Goal: Information Seeking & Learning: Learn about a topic

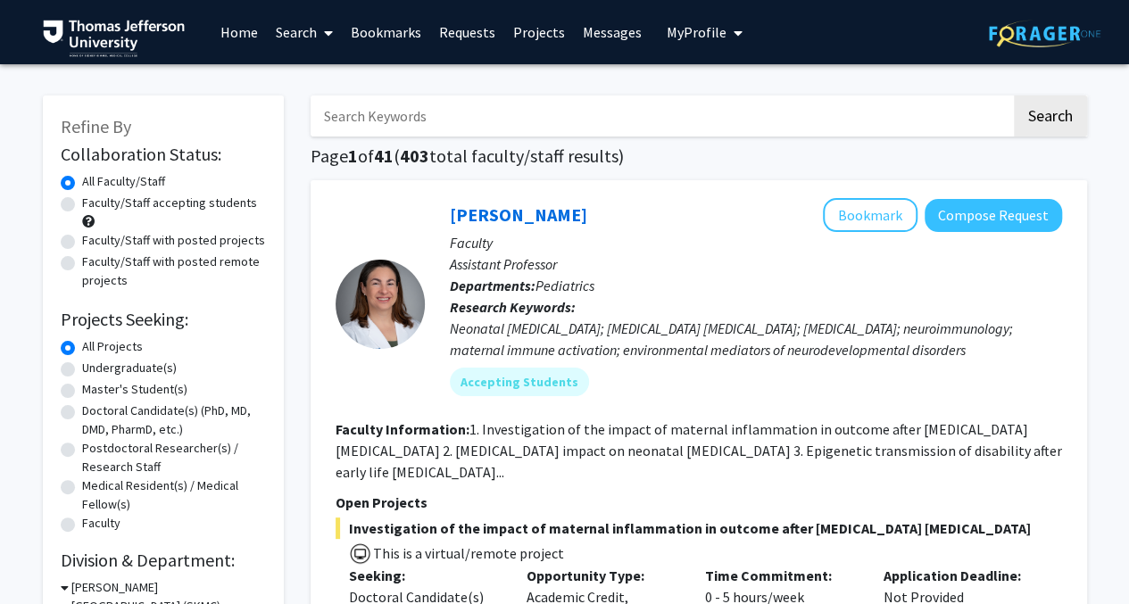
click at [82, 367] on label "Undergraduate(s)" at bounding box center [129, 368] width 95 height 19
click at [82, 367] on input "Undergraduate(s)" at bounding box center [88, 365] width 12 height 12
radio input "true"
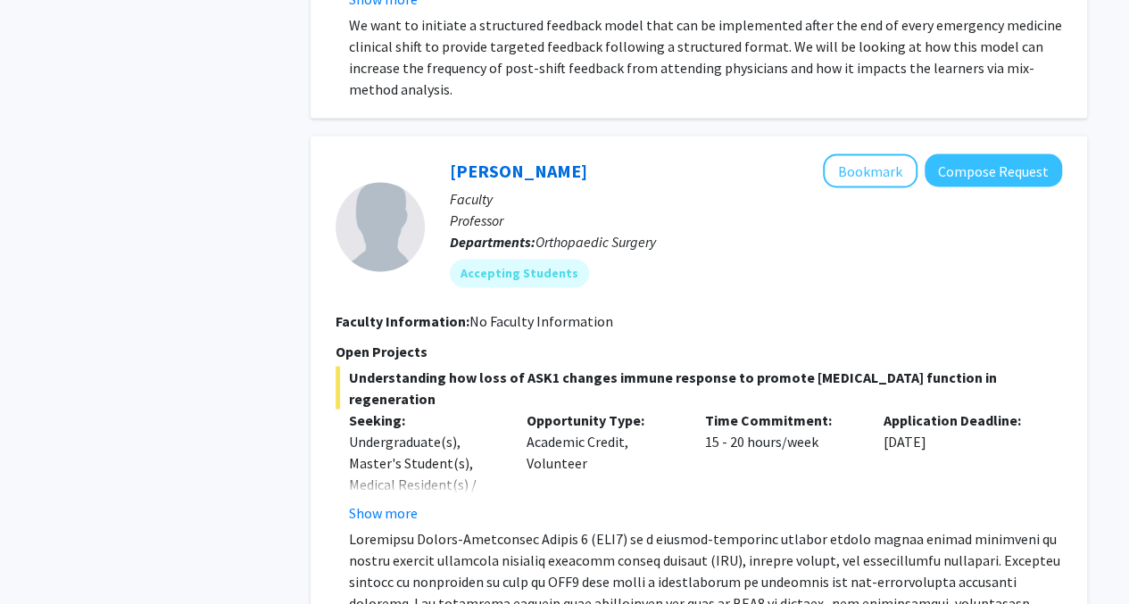
scroll to position [1785, 0]
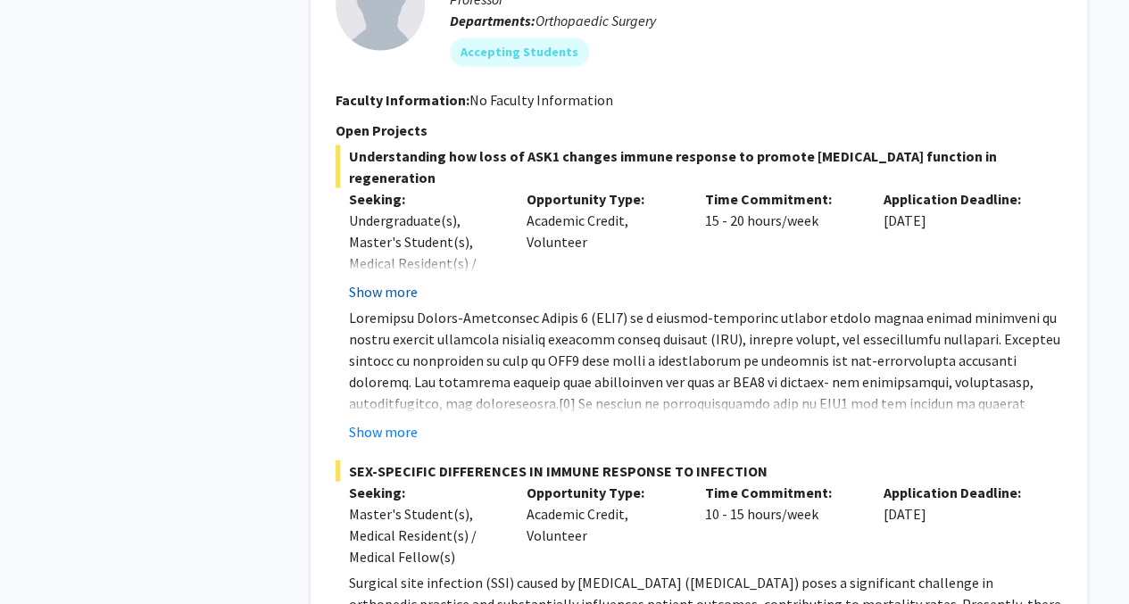
click at [388, 281] on button "Show more" at bounding box center [383, 291] width 69 height 21
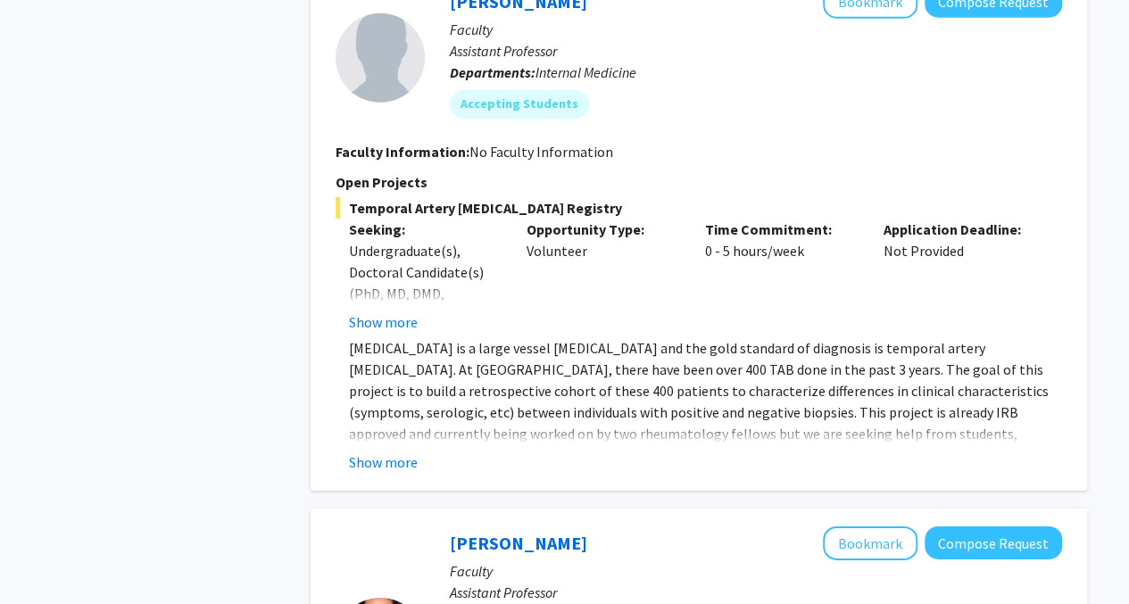
scroll to position [2677, 0]
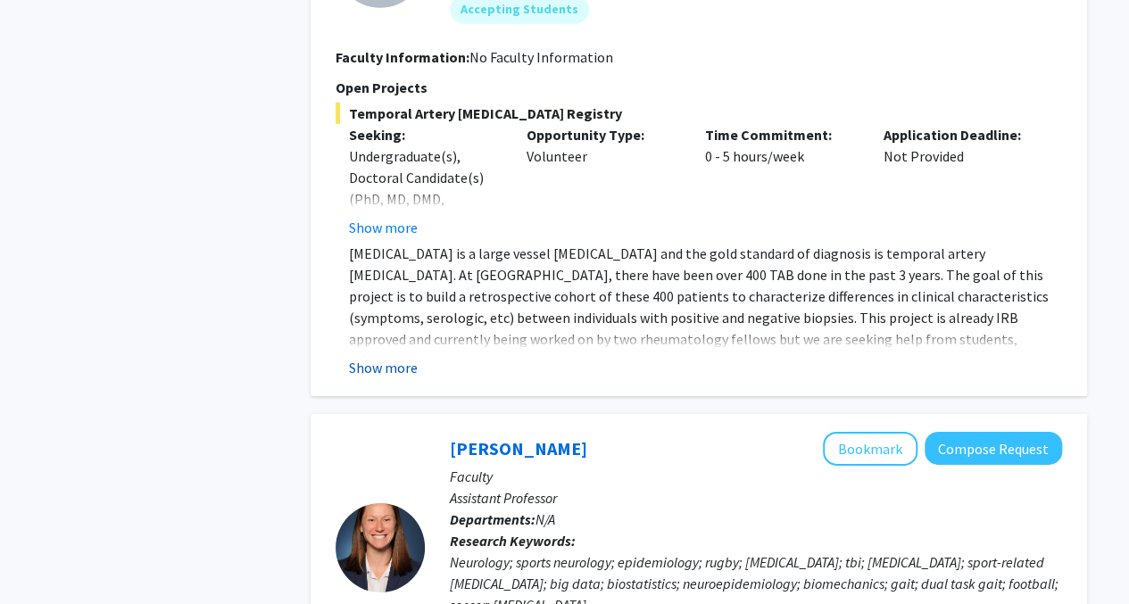
click at [389, 357] on button "Show more" at bounding box center [383, 367] width 69 height 21
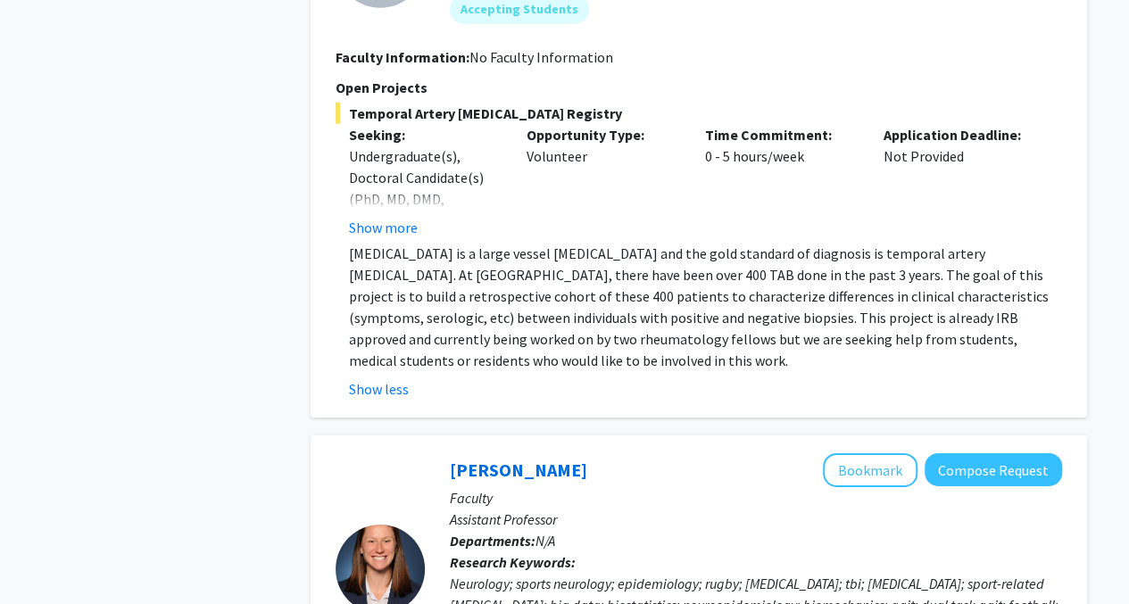
click at [389, 219] on div "Temporal Artery Biopsy Registry Seeking: Undergraduate(s), Doctoral Candidate(s…" at bounding box center [699, 251] width 726 height 297
click at [393, 217] on button "Show more" at bounding box center [383, 227] width 69 height 21
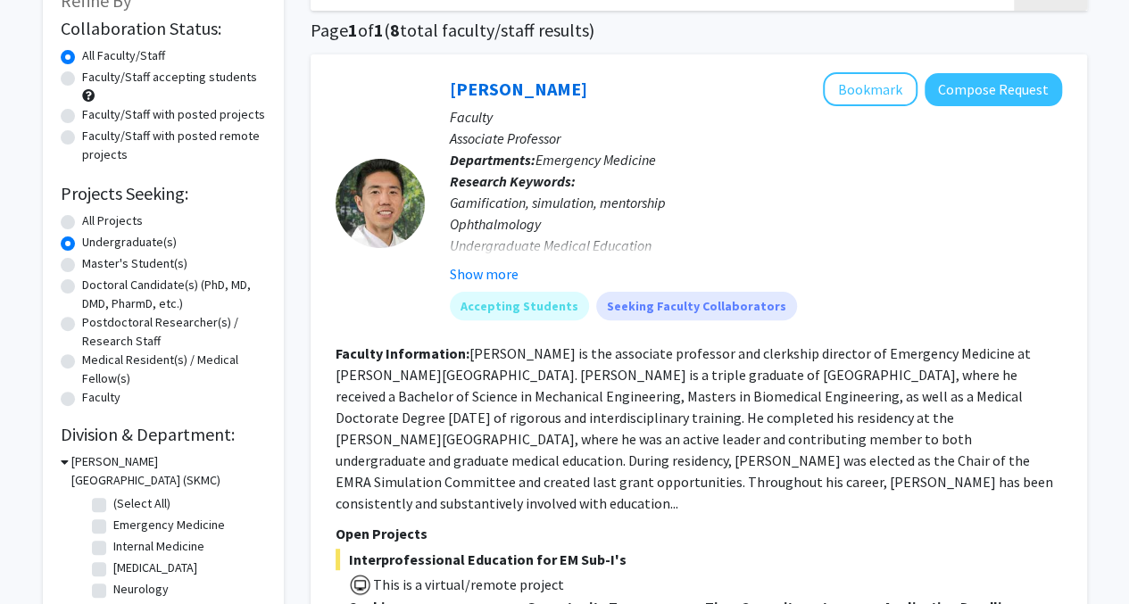
scroll to position [0, 0]
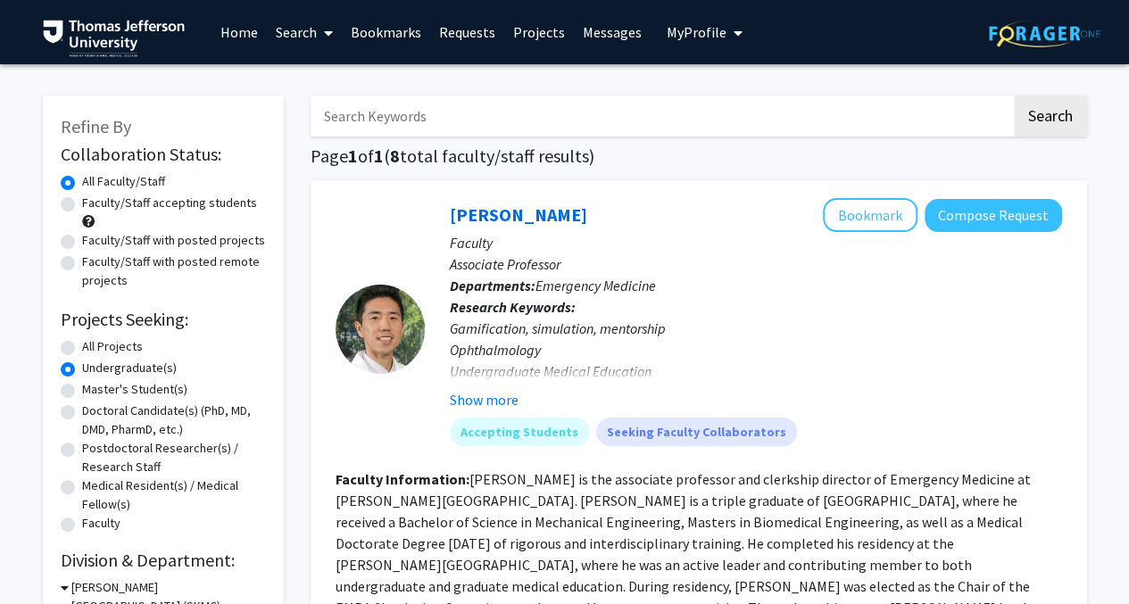
click at [82, 361] on label "Undergraduate(s)" at bounding box center [129, 368] width 95 height 19
click at [82, 361] on input "Undergraduate(s)" at bounding box center [88, 365] width 12 height 12
click at [75, 347] on div "All Projects" at bounding box center [163, 347] width 205 height 21
click at [82, 340] on label "All Projects" at bounding box center [112, 346] width 61 height 19
click at [82, 340] on input "All Projects" at bounding box center [88, 343] width 12 height 12
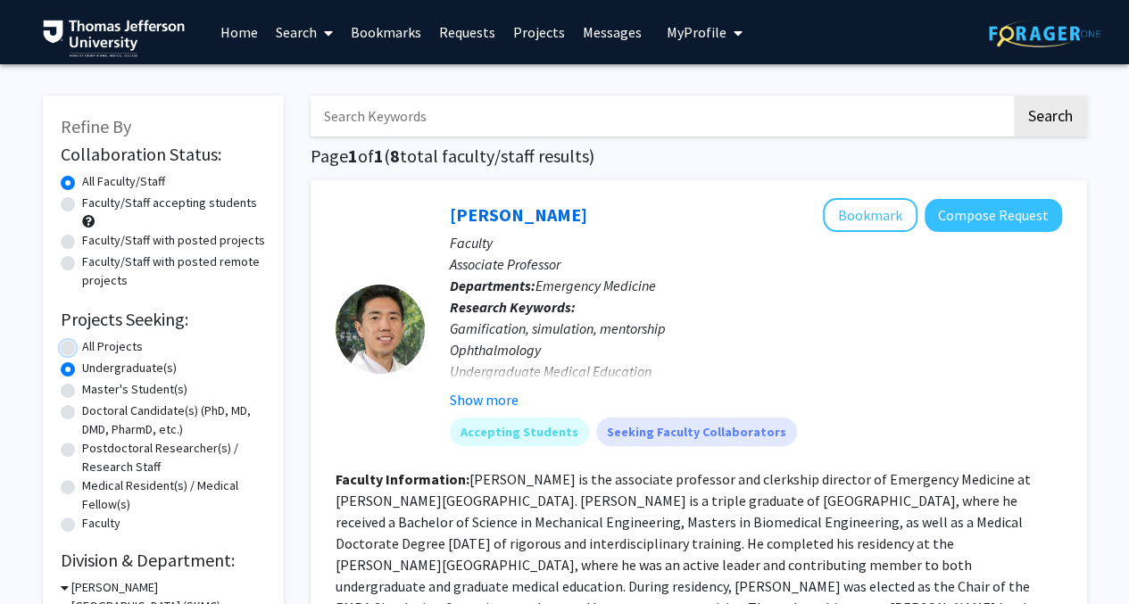
radio input "true"
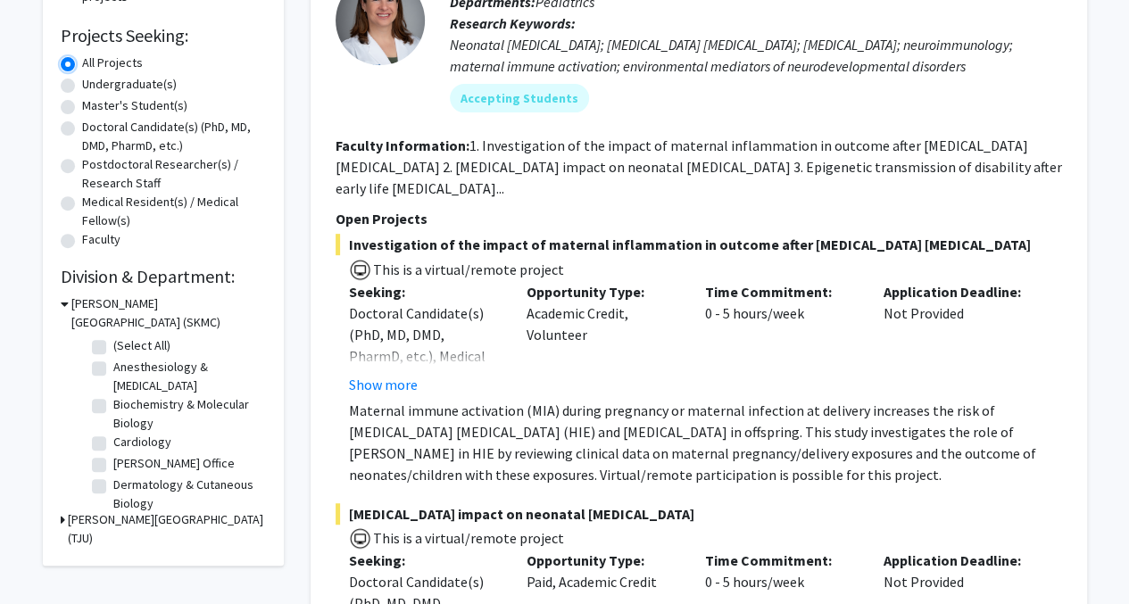
scroll to position [357, 0]
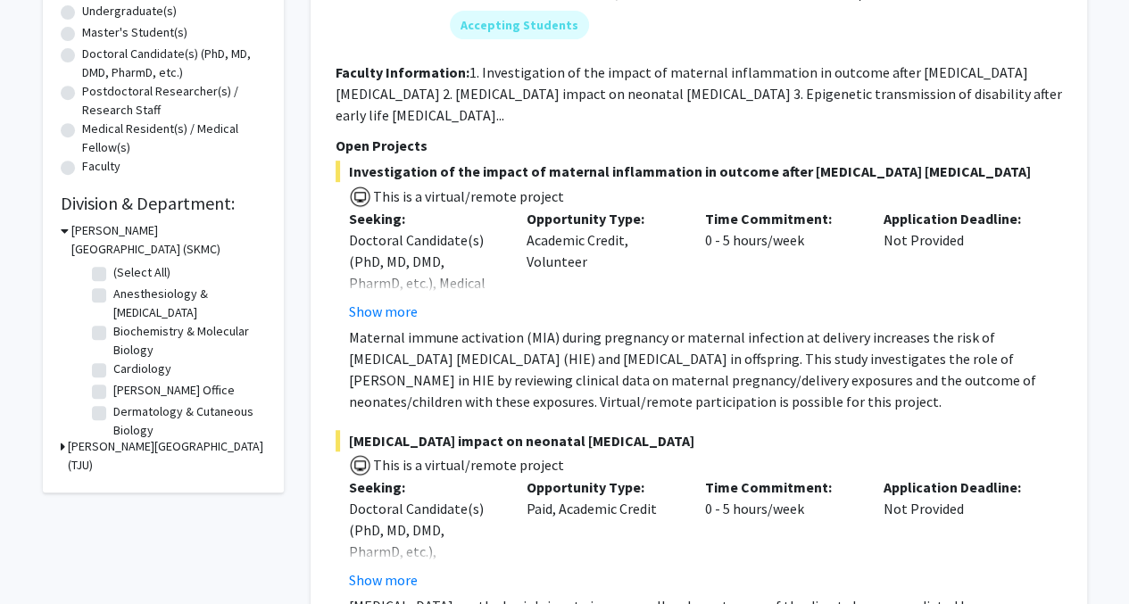
click at [113, 297] on label "Anesthesiology & [MEDICAL_DATA]" at bounding box center [187, 303] width 148 height 37
click at [113, 296] on input "Anesthesiology & [MEDICAL_DATA]" at bounding box center [119, 291] width 12 height 12
checkbox input "true"
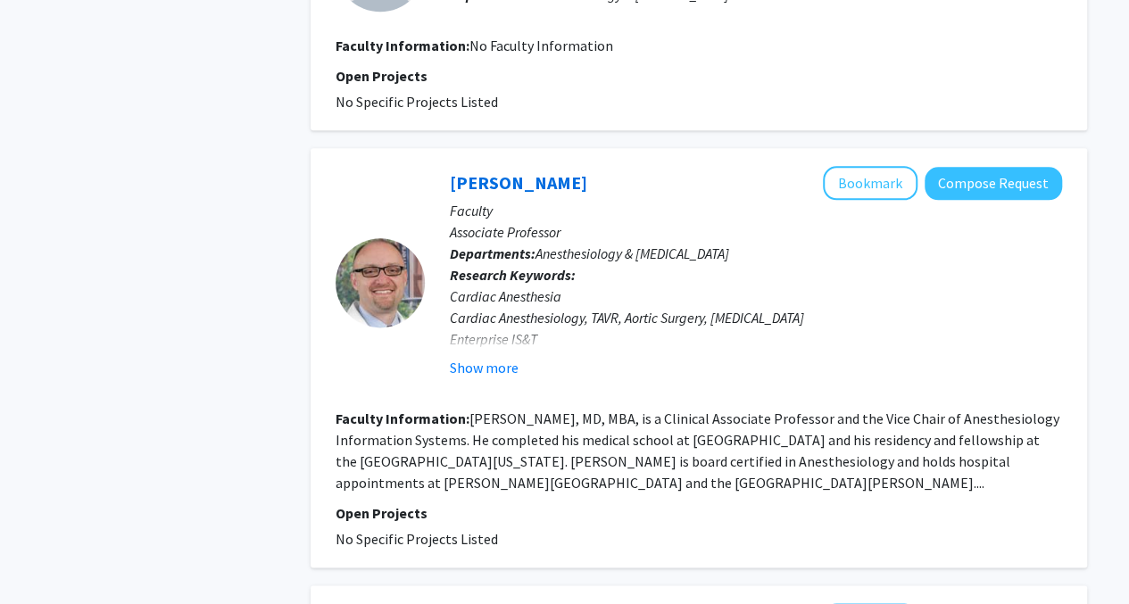
scroll to position [982, 0]
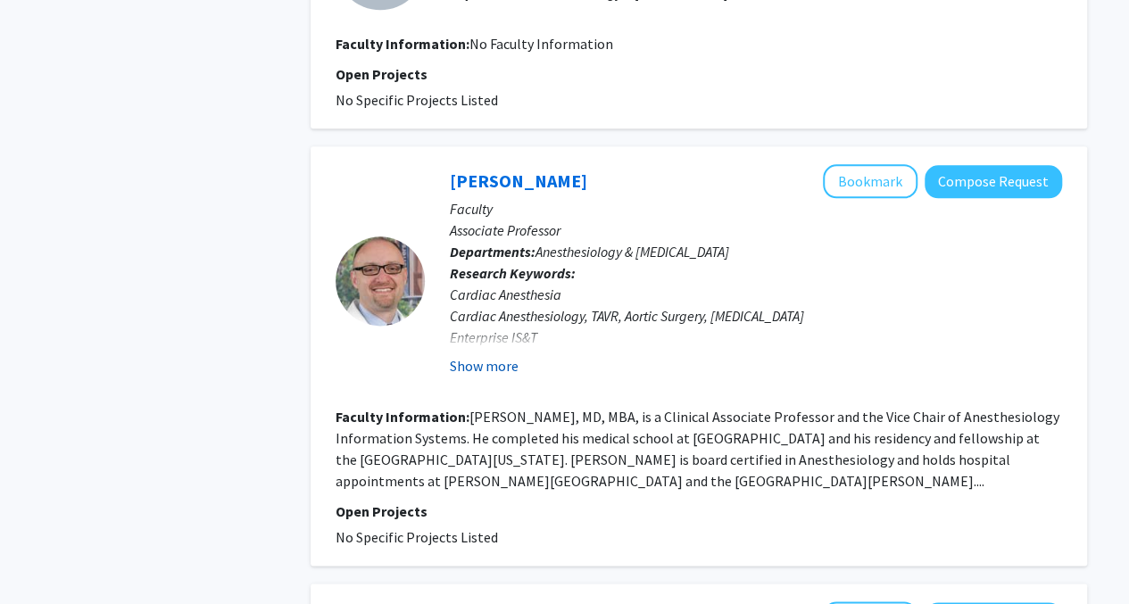
click at [485, 355] on button "Show more" at bounding box center [484, 365] width 69 height 21
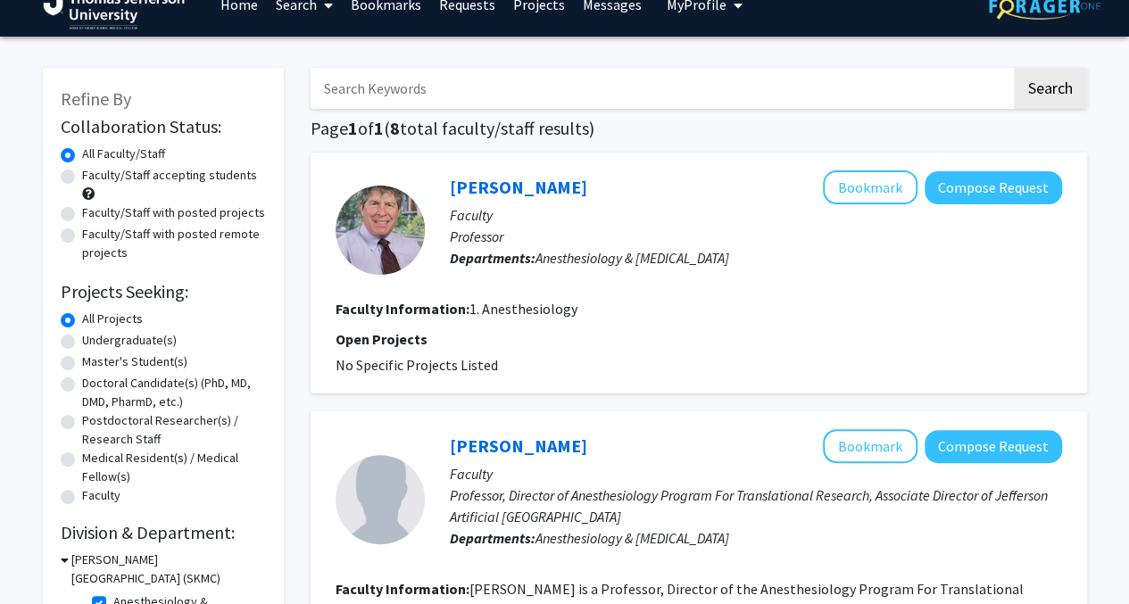
scroll to position [0, 0]
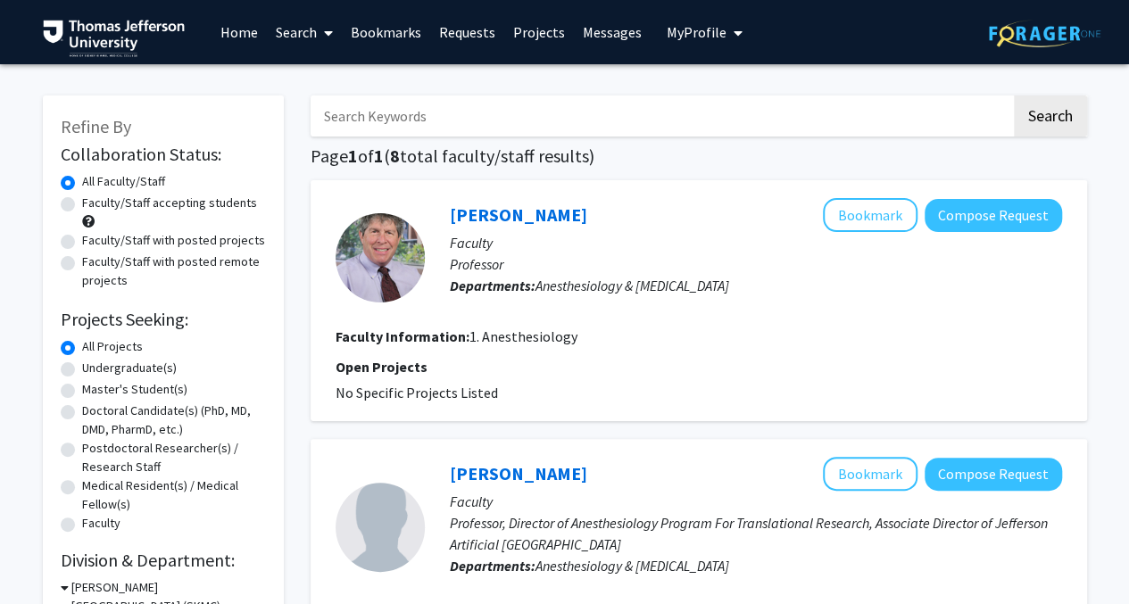
click at [82, 203] on label "Faculty/Staff accepting students" at bounding box center [169, 203] width 175 height 19
click at [82, 203] on input "Faculty/Staff accepting students" at bounding box center [88, 200] width 12 height 12
radio input "true"
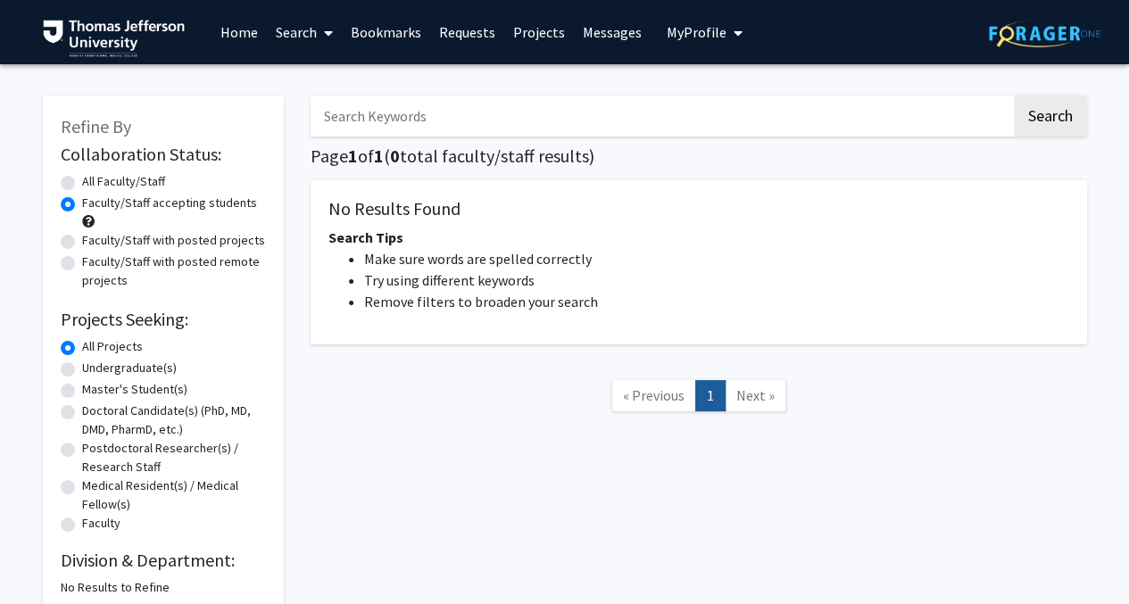
click at [280, 35] on link "Search" at bounding box center [304, 32] width 75 height 62
click at [289, 80] on span "Faculty/Staff" at bounding box center [332, 82] width 131 height 36
radio input "true"
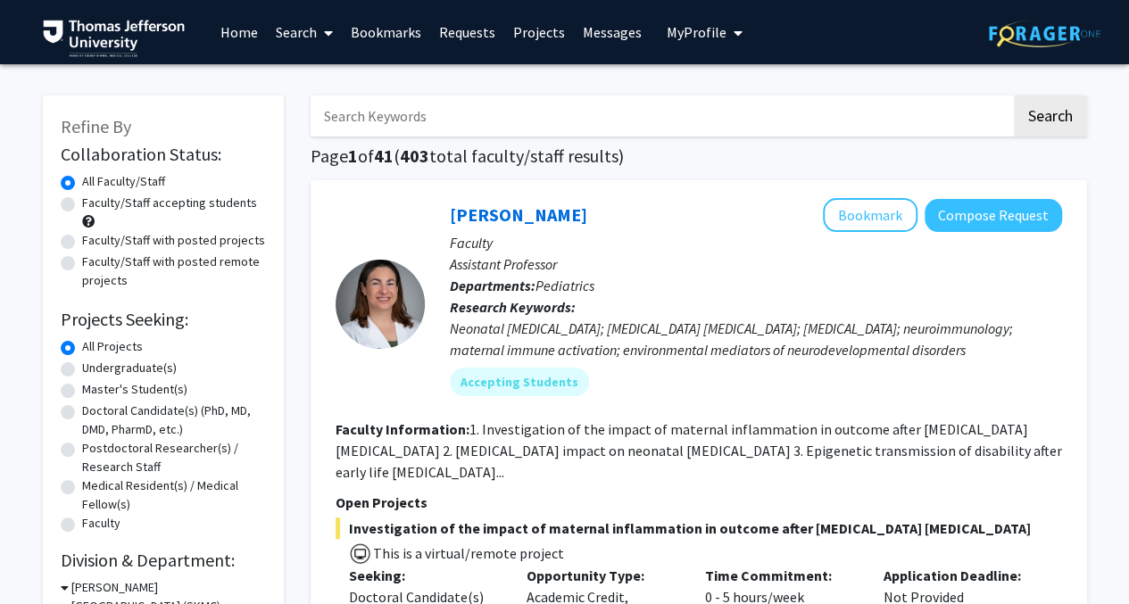
click at [82, 209] on label "Faculty/Staff accepting students" at bounding box center [169, 203] width 175 height 19
click at [82, 205] on input "Faculty/Staff accepting students" at bounding box center [88, 200] width 12 height 12
radio input "true"
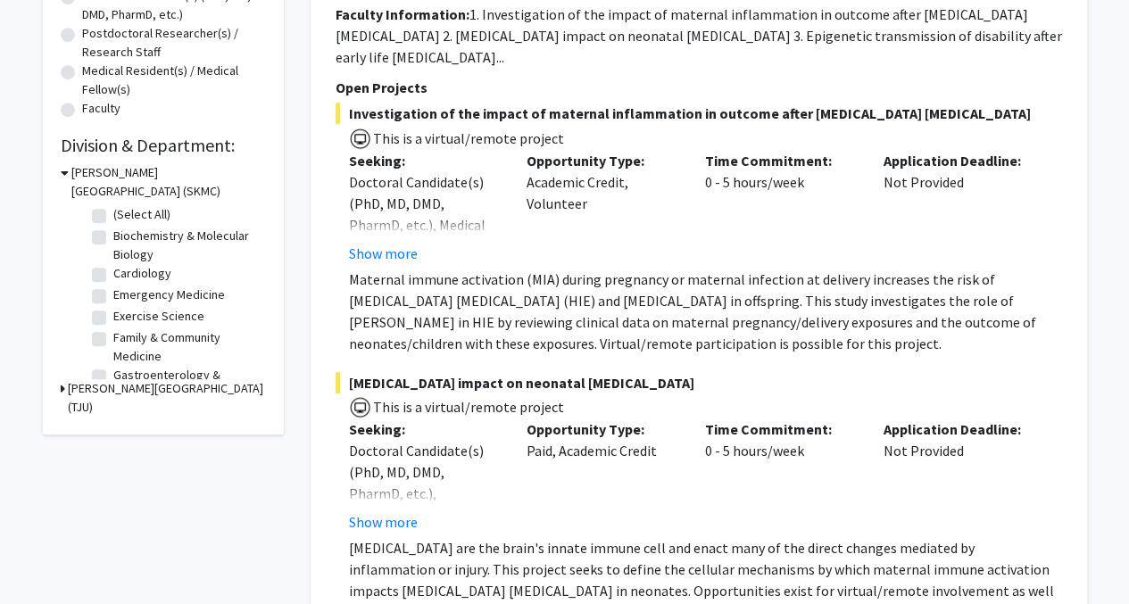
scroll to position [446, 0]
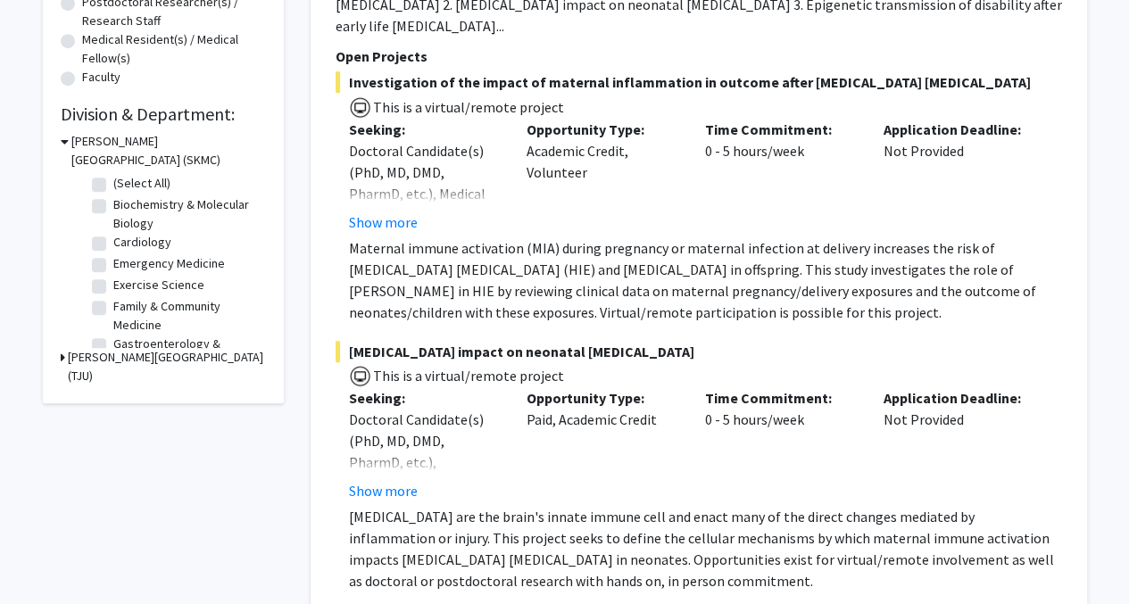
click at [58, 360] on div "Refine By Collaboration Status: Collaboration Status All Faculty/Staff Collabor…" at bounding box center [163, 26] width 241 height 754
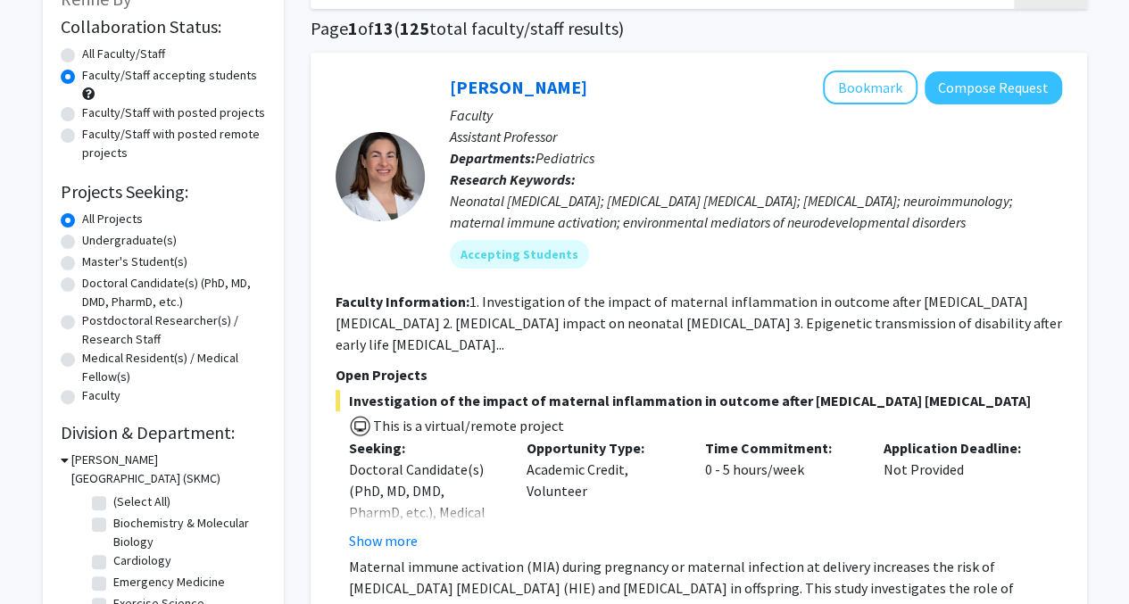
scroll to position [89, 0]
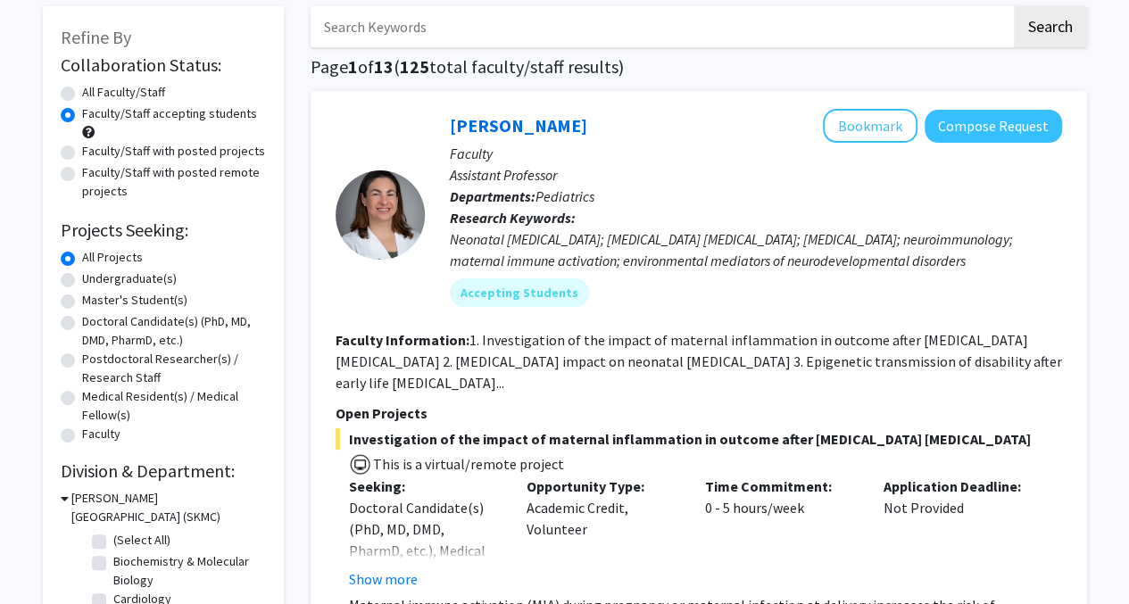
click at [82, 176] on label "Faculty/Staff with posted remote projects" at bounding box center [174, 181] width 184 height 37
click at [82, 175] on input "Faculty/Staff with posted remote projects" at bounding box center [88, 169] width 12 height 12
radio input "true"
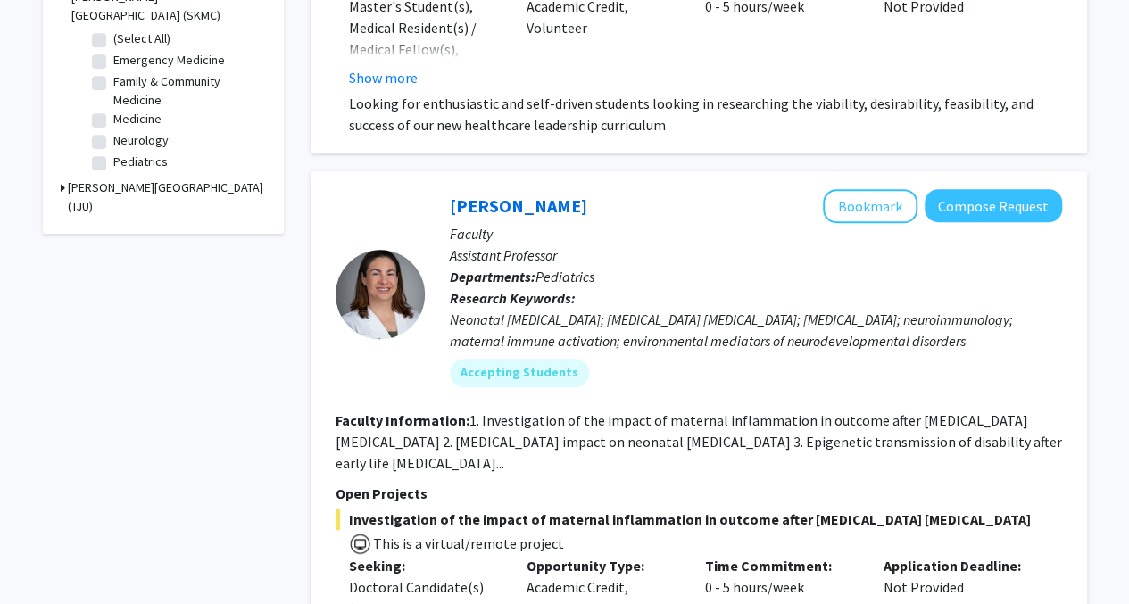
scroll to position [625, 0]
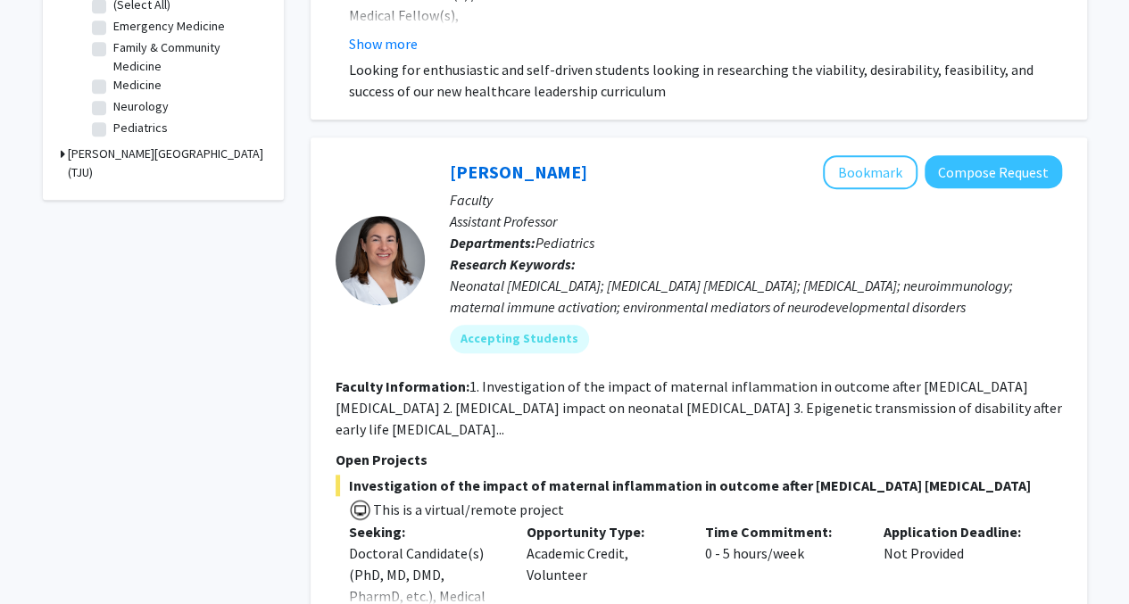
drag, startPoint x: 992, startPoint y: 178, endPoint x: 1053, endPoint y: 236, distance: 83.9
click at [1053, 236] on p "Departments: Pediatrics" at bounding box center [756, 242] width 612 height 21
click at [1017, 166] on button "Compose Request" at bounding box center [993, 171] width 137 height 33
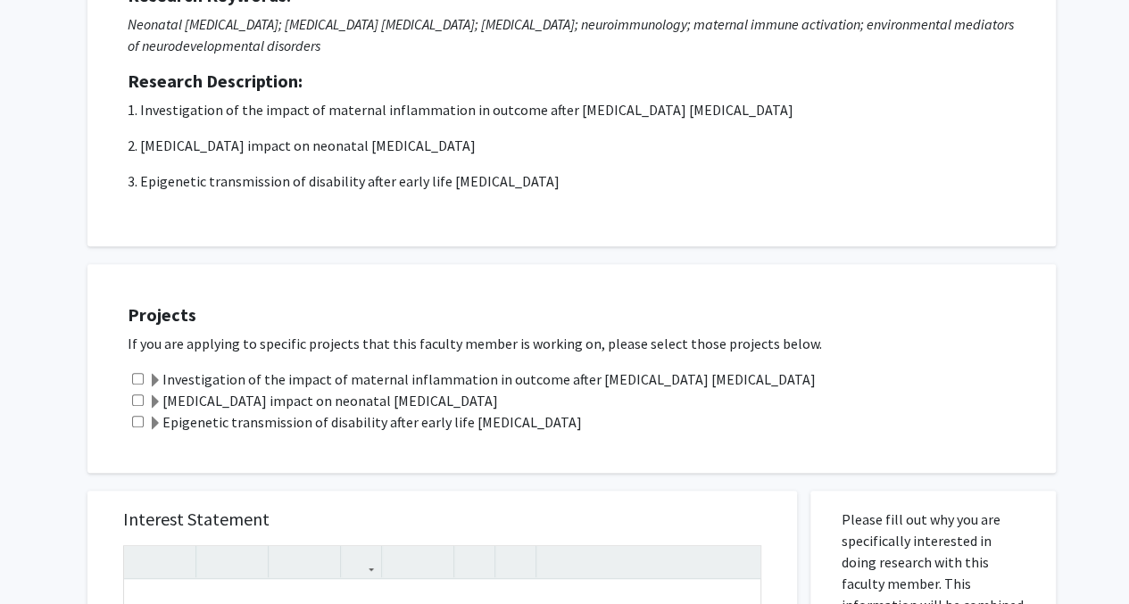
scroll to position [357, 0]
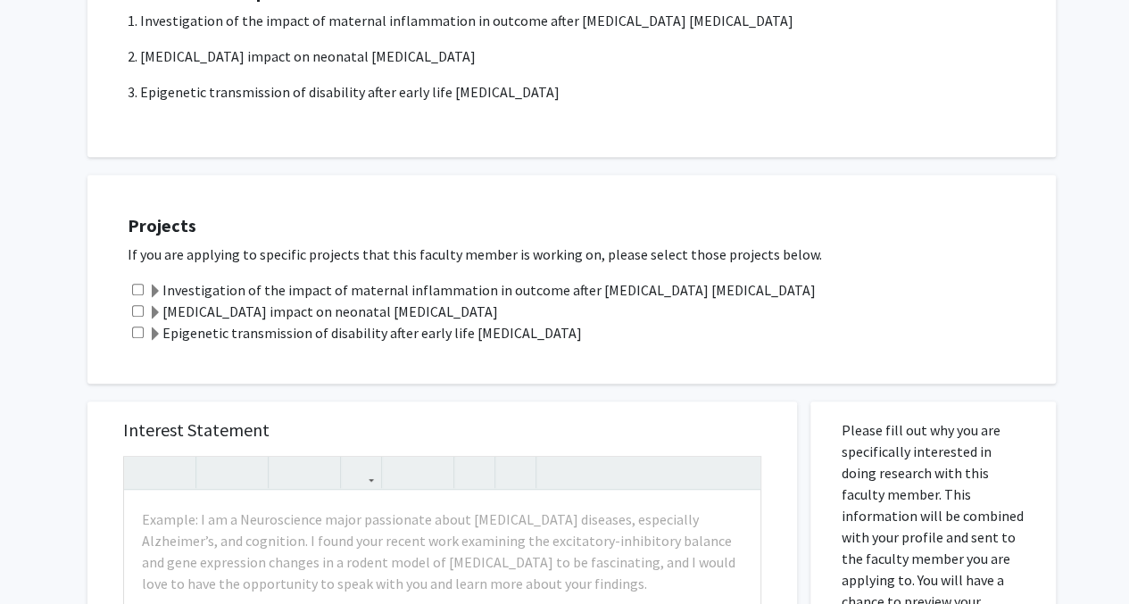
click at [153, 308] on span at bounding box center [155, 313] width 14 height 14
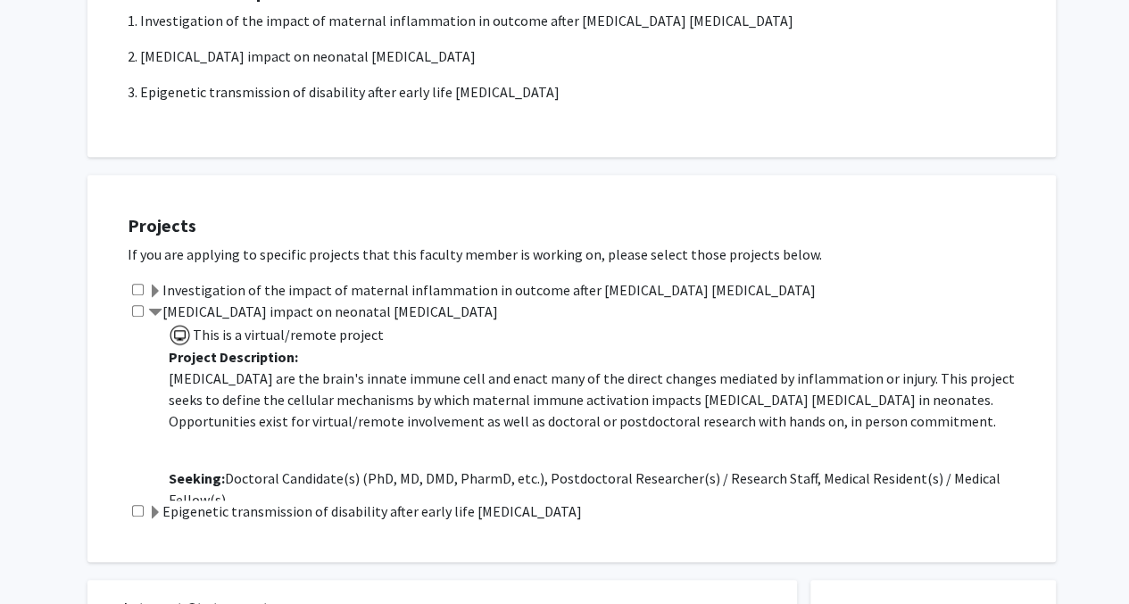
click at [153, 308] on span at bounding box center [155, 313] width 14 height 14
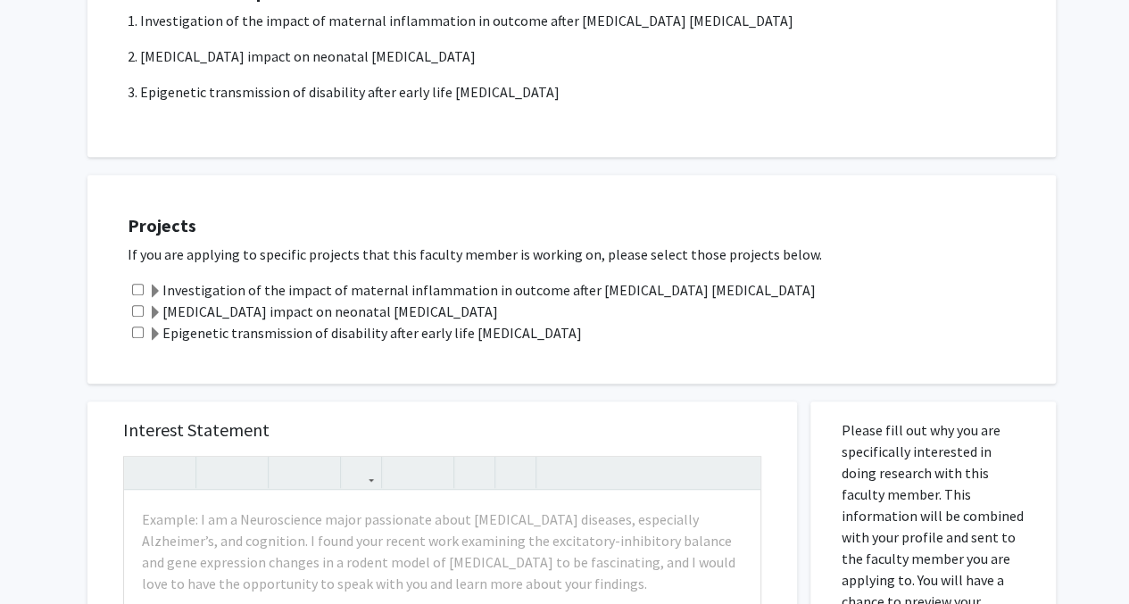
click at [160, 285] on span at bounding box center [155, 292] width 14 height 14
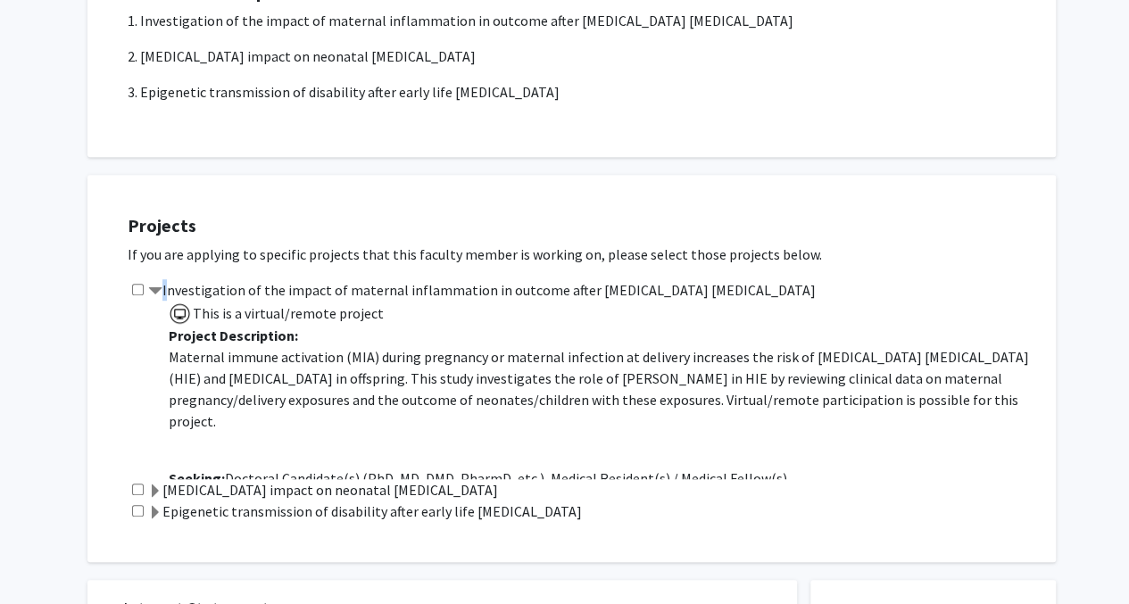
click at [160, 285] on span at bounding box center [155, 292] width 14 height 14
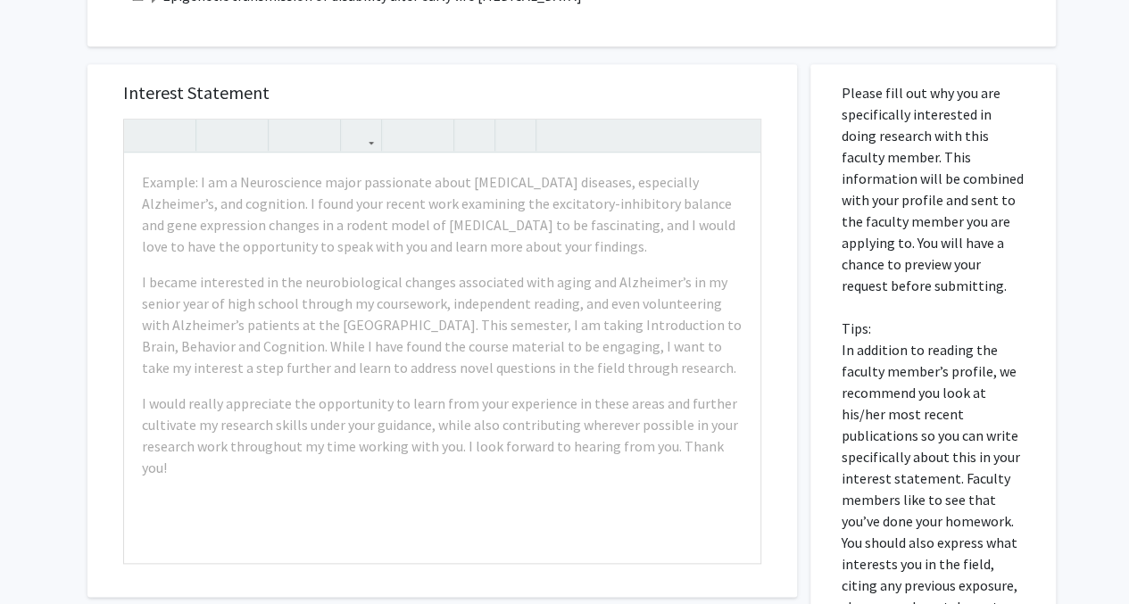
scroll to position [714, 0]
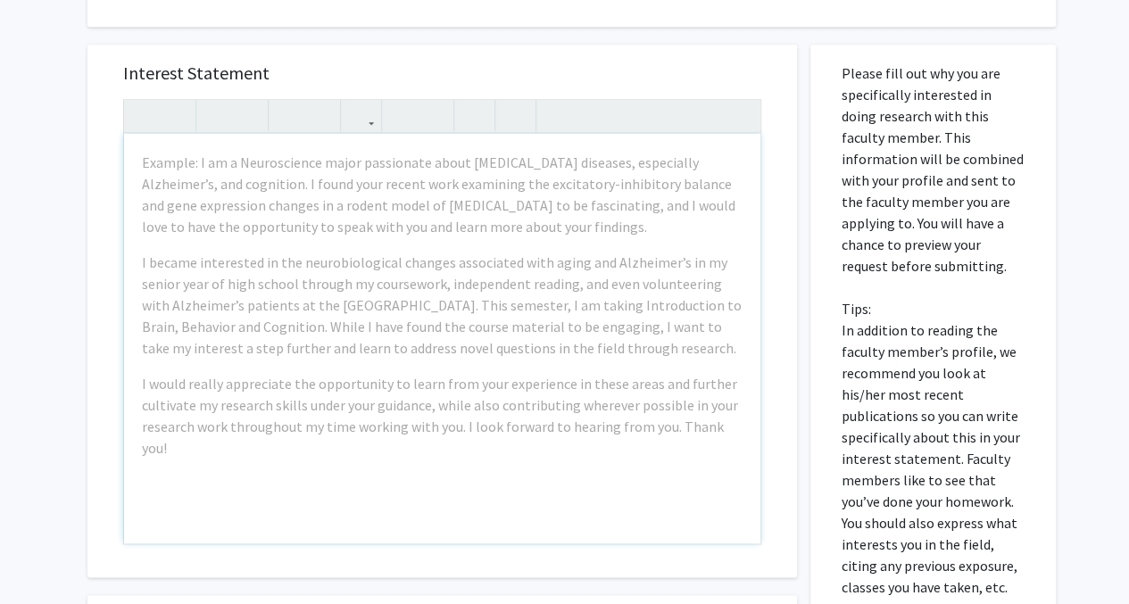
click at [968, 197] on p "Please fill out why you are specifically interested in doing research with this…" at bounding box center [933, 329] width 183 height 535
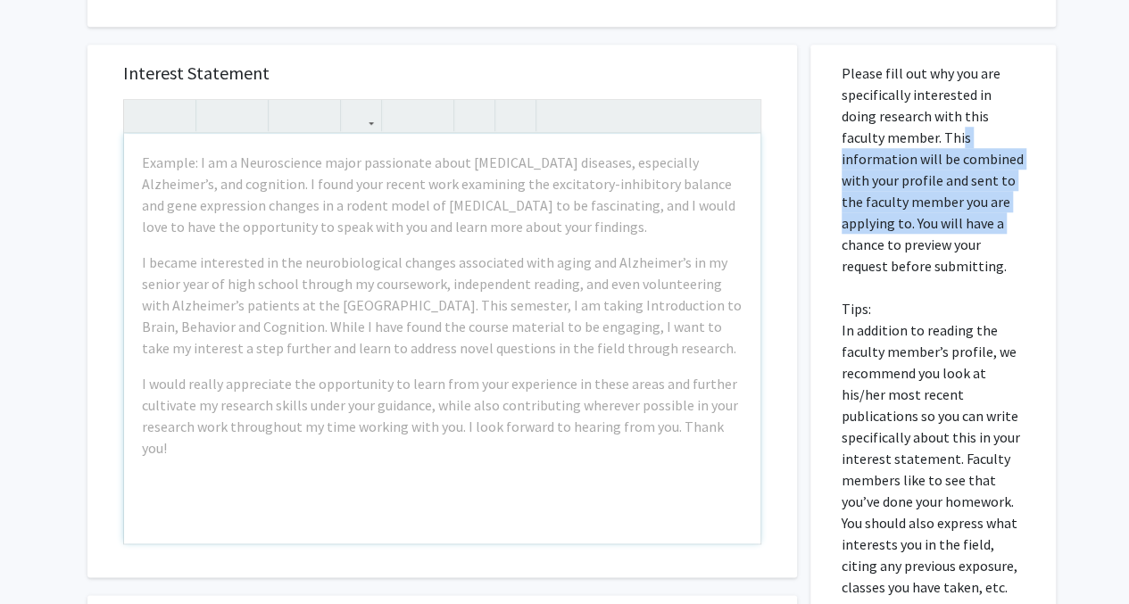
drag, startPoint x: 912, startPoint y: 133, endPoint x: 927, endPoint y: 228, distance: 96.7
click at [927, 228] on p "Please fill out why you are specifically interested in doing research with this…" at bounding box center [933, 329] width 183 height 535
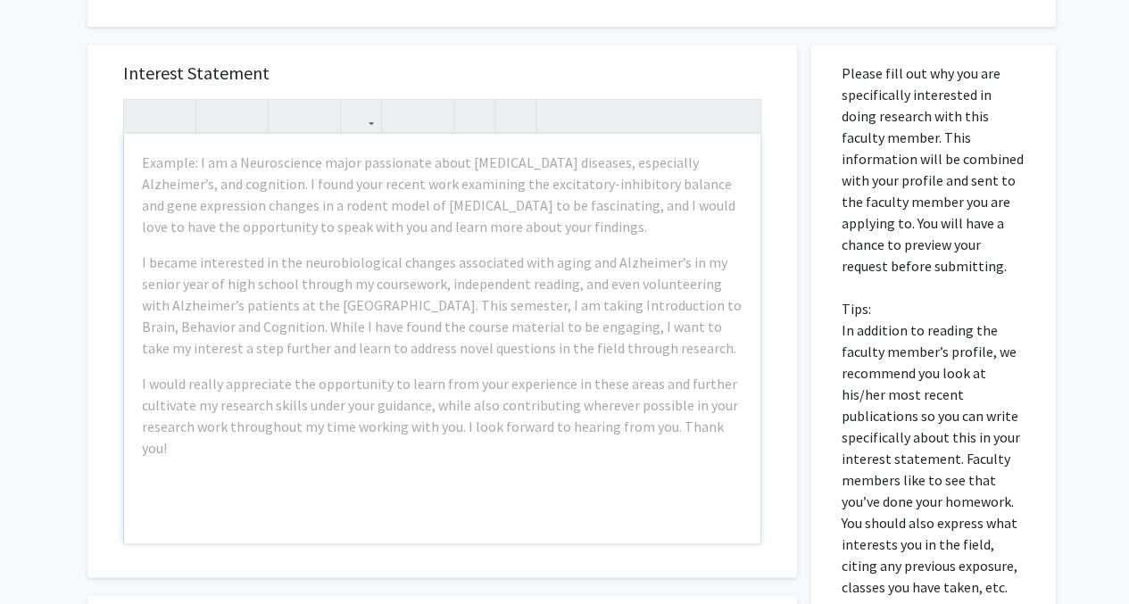
drag, startPoint x: 927, startPoint y: 228, endPoint x: 923, endPoint y: 262, distance: 34.2
click at [924, 262] on p "Please fill out why you are specifically interested in doing research with this…" at bounding box center [933, 329] width 183 height 535
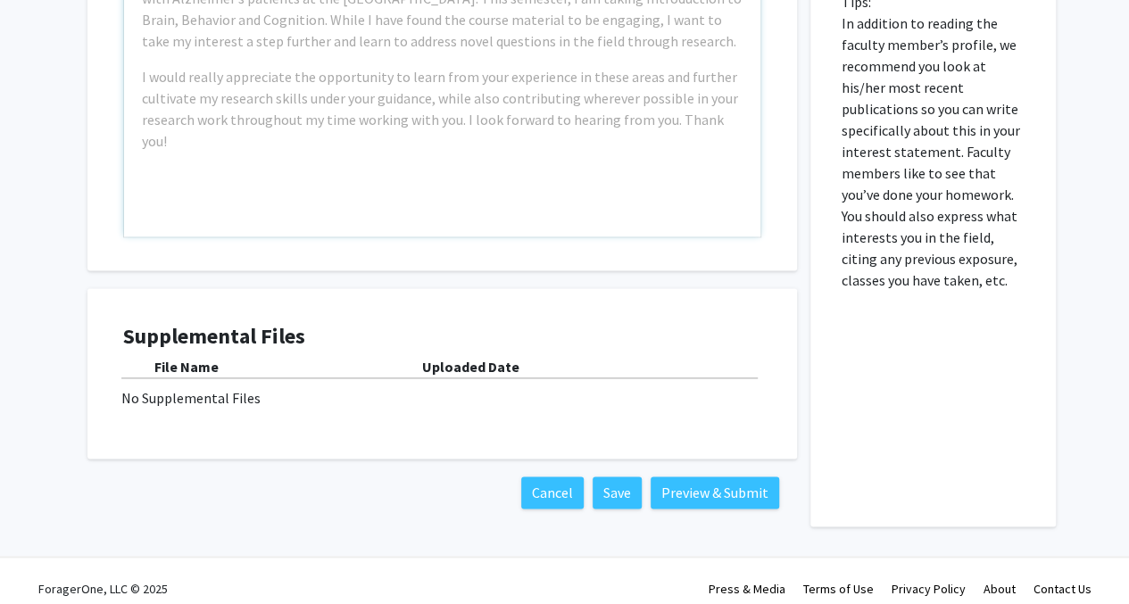
scroll to position [1036, 0]
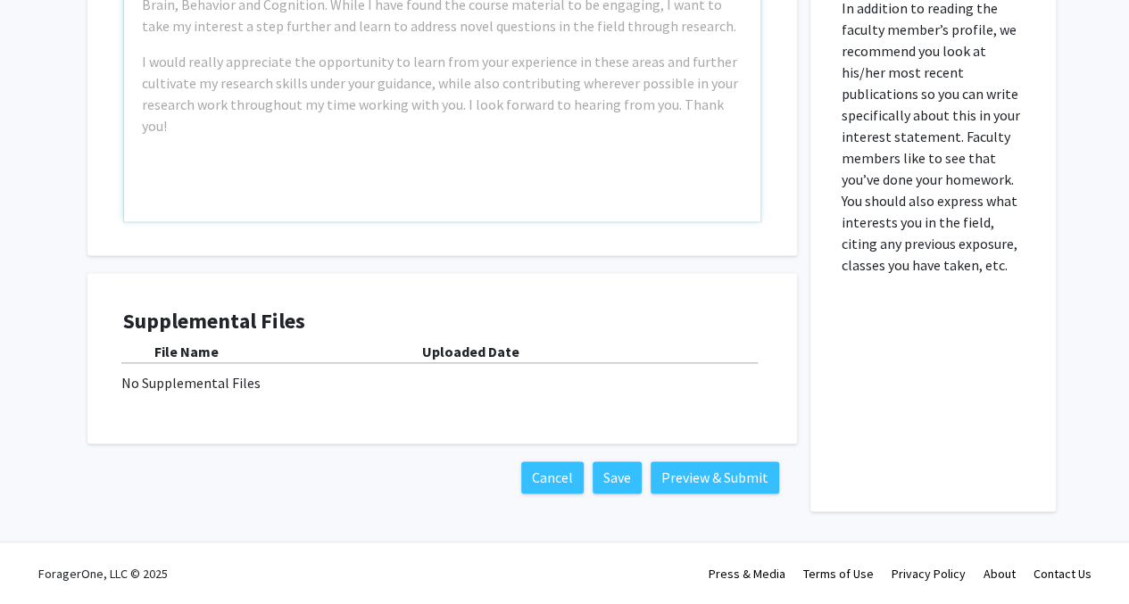
click at [229, 383] on div "No Supplemental Files" at bounding box center [442, 382] width 642 height 21
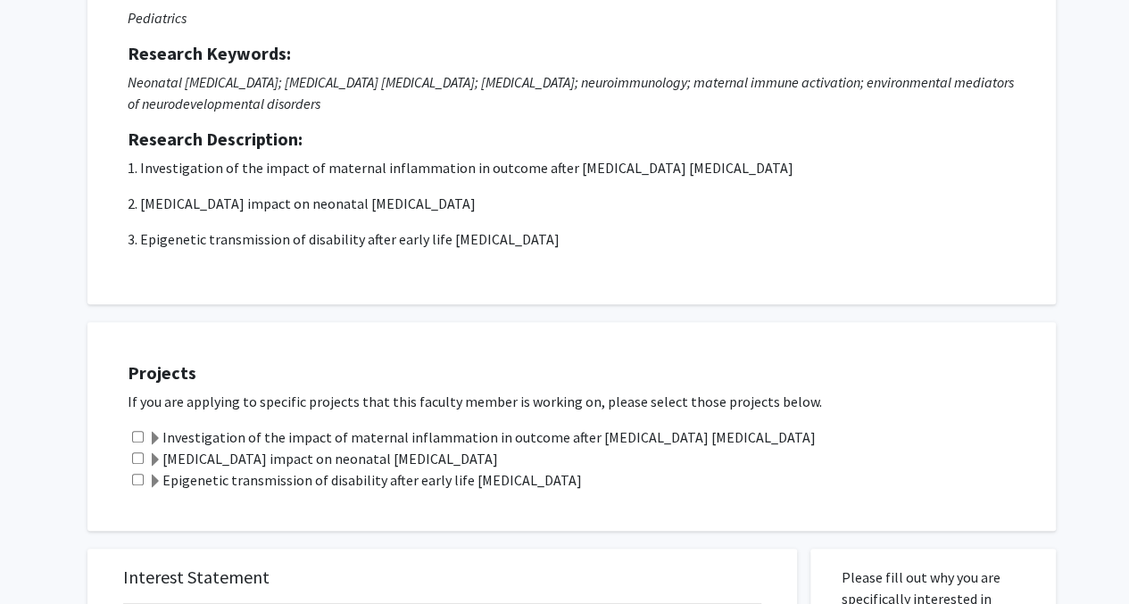
scroll to position [0, 0]
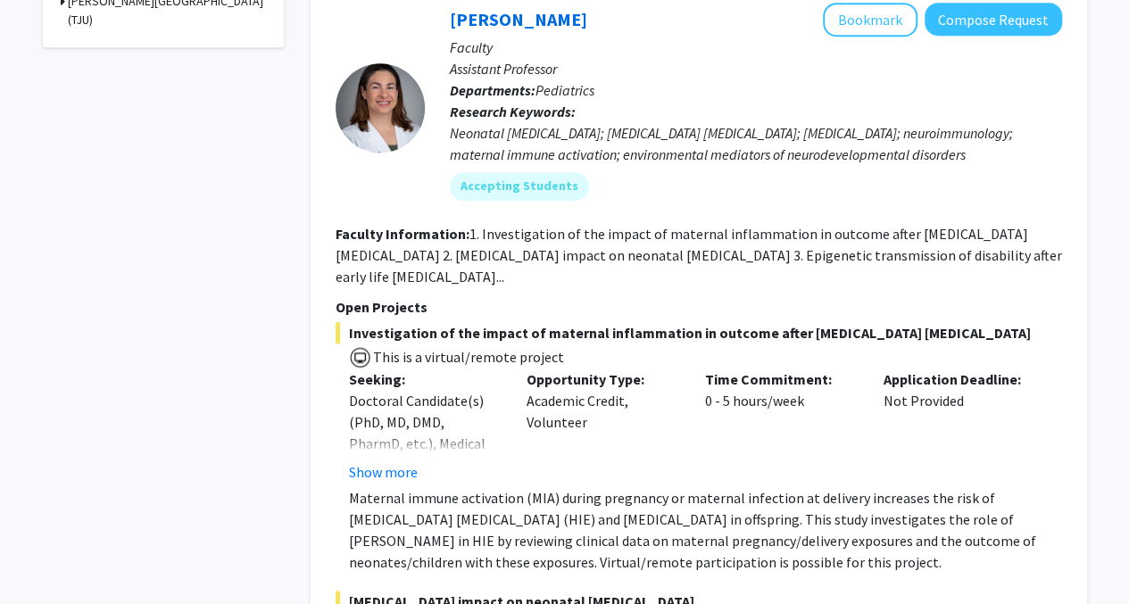
scroll to position [776, 0]
click at [503, 17] on link "[PERSON_NAME]" at bounding box center [518, 20] width 137 height 22
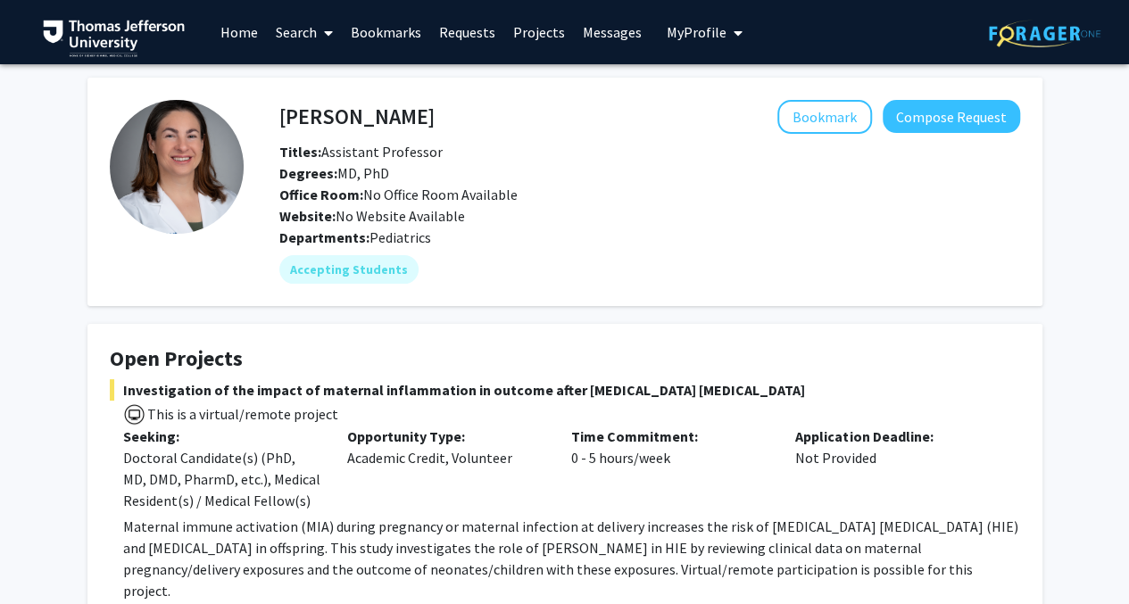
click at [239, 36] on link "Home" at bounding box center [239, 32] width 55 height 62
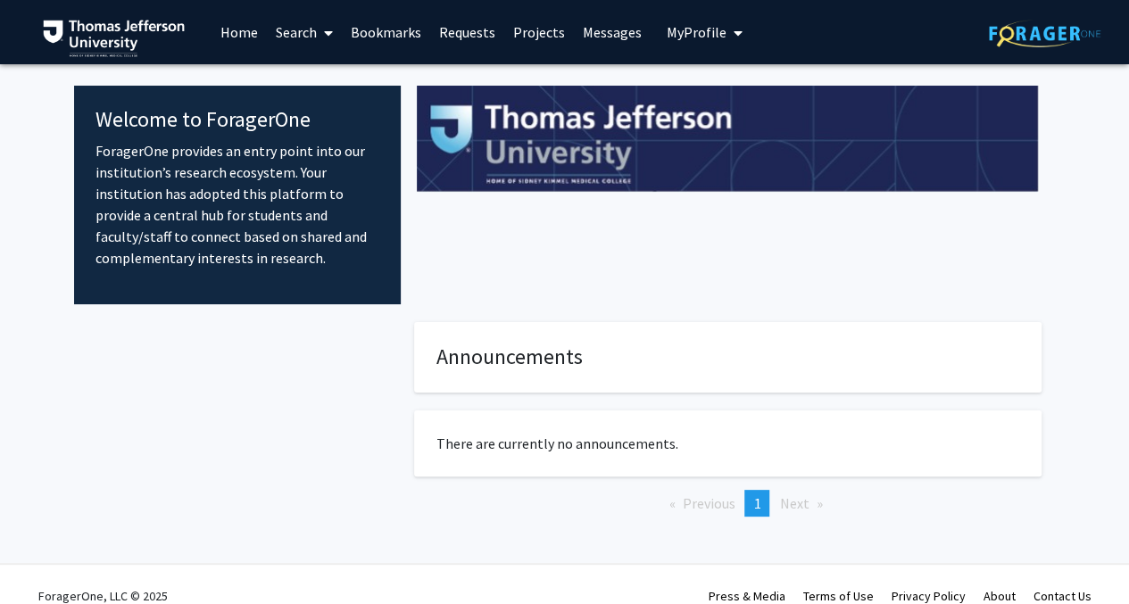
click at [295, 37] on link "Search" at bounding box center [304, 32] width 75 height 62
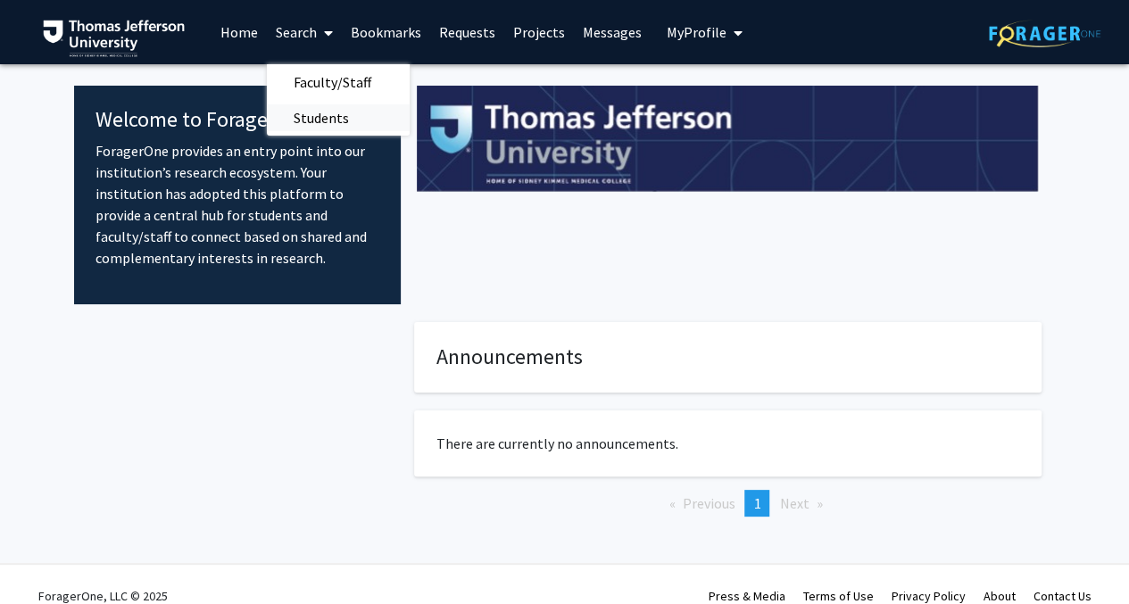
click at [298, 119] on span "Students" at bounding box center [321, 118] width 109 height 36
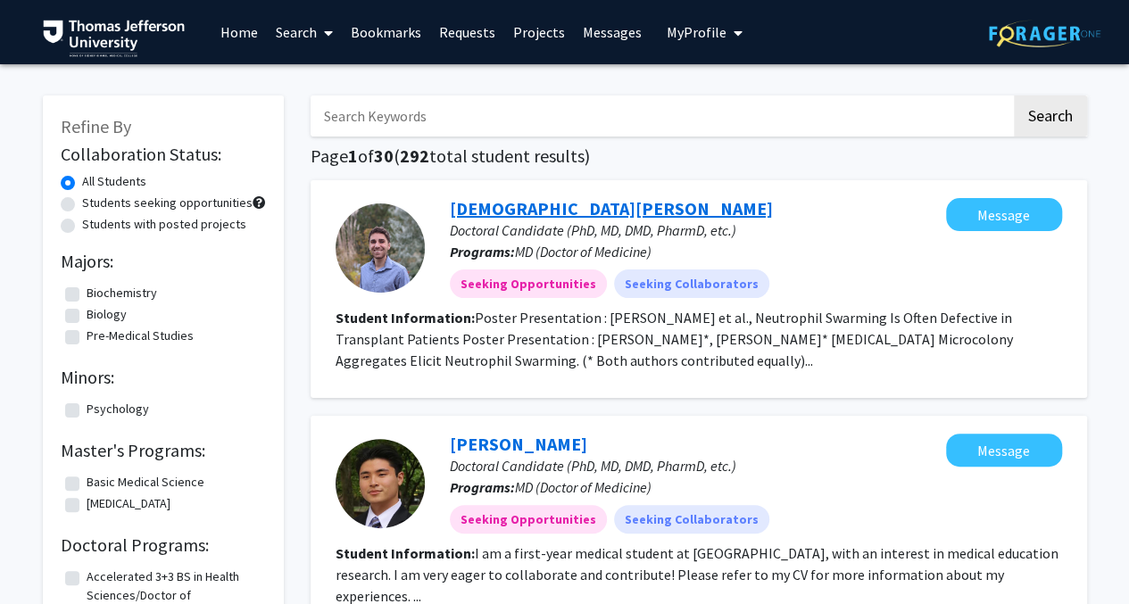
click at [509, 203] on link "[DEMOGRAPHIC_DATA][PERSON_NAME]" at bounding box center [611, 208] width 323 height 22
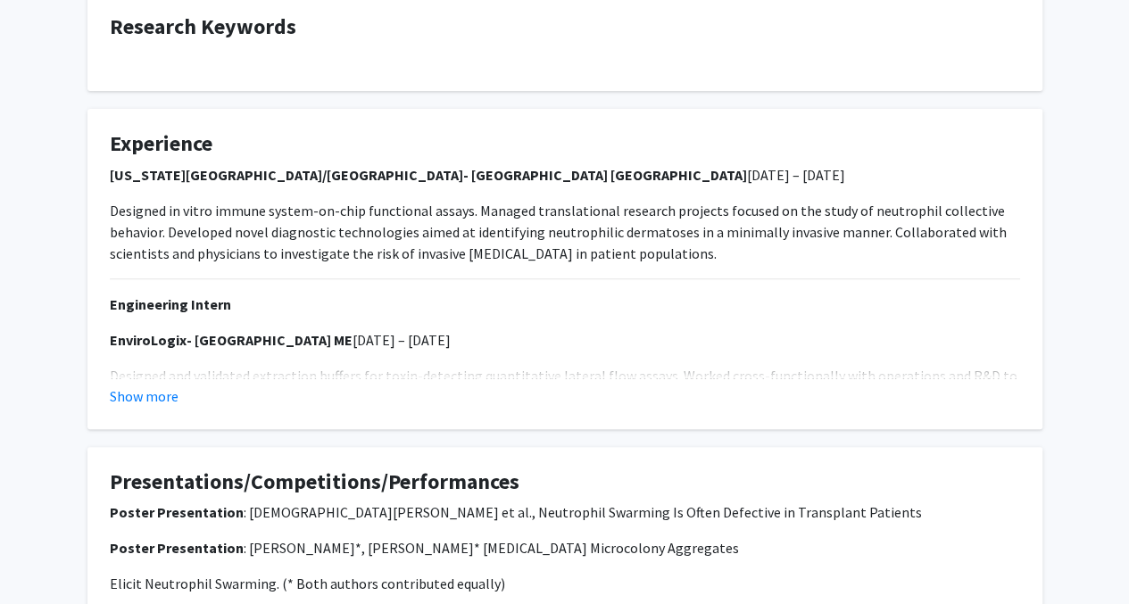
scroll to position [314, 0]
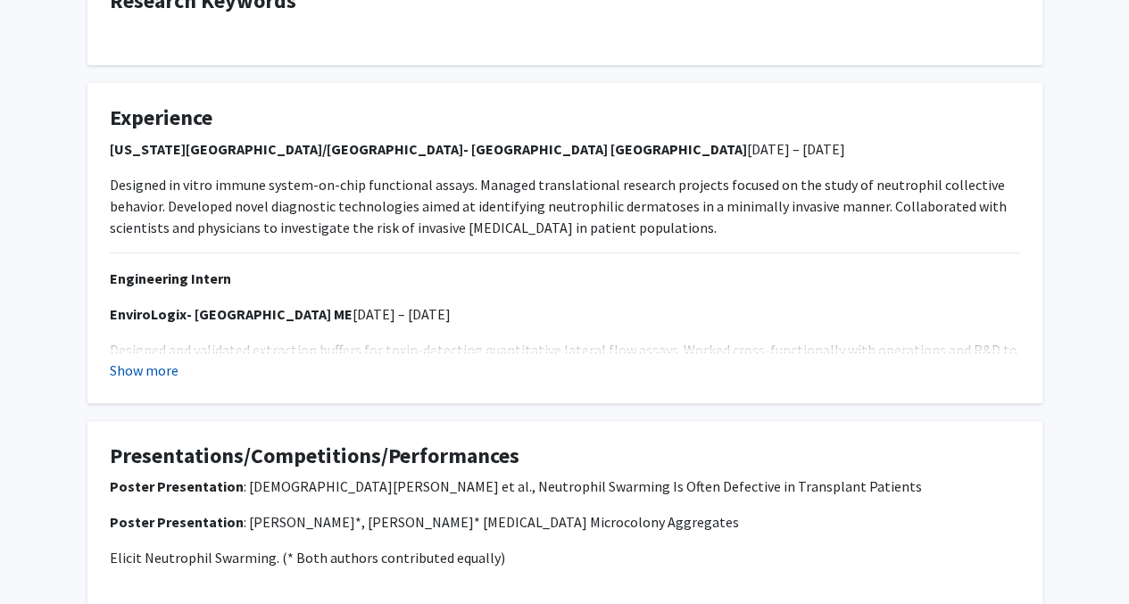
click at [146, 366] on button "Show more" at bounding box center [144, 370] width 69 height 21
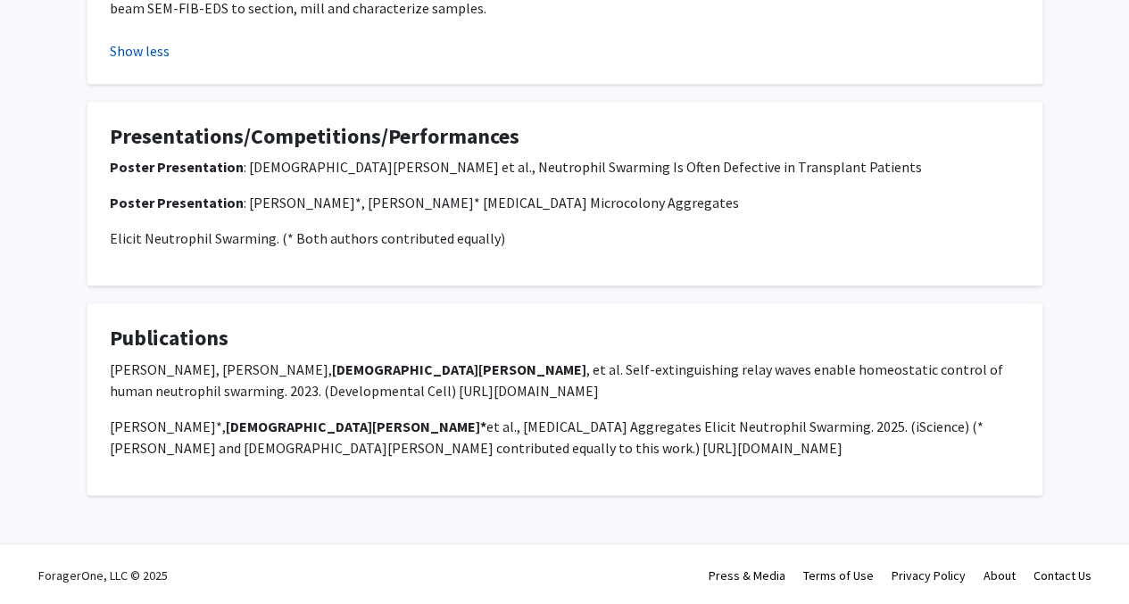
scroll to position [865, 0]
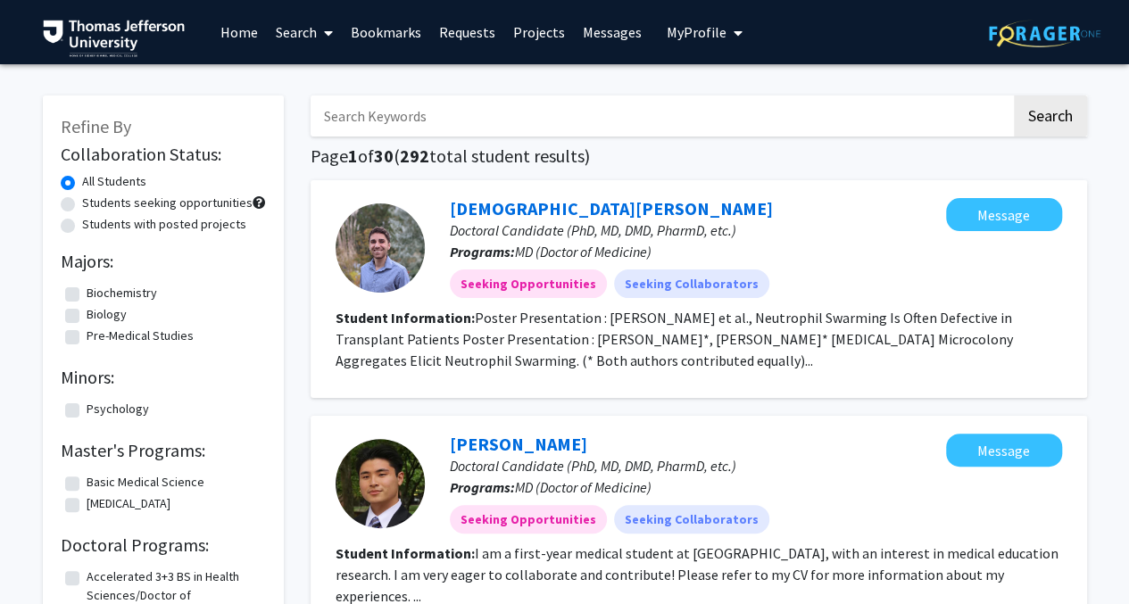
scroll to position [196, 0]
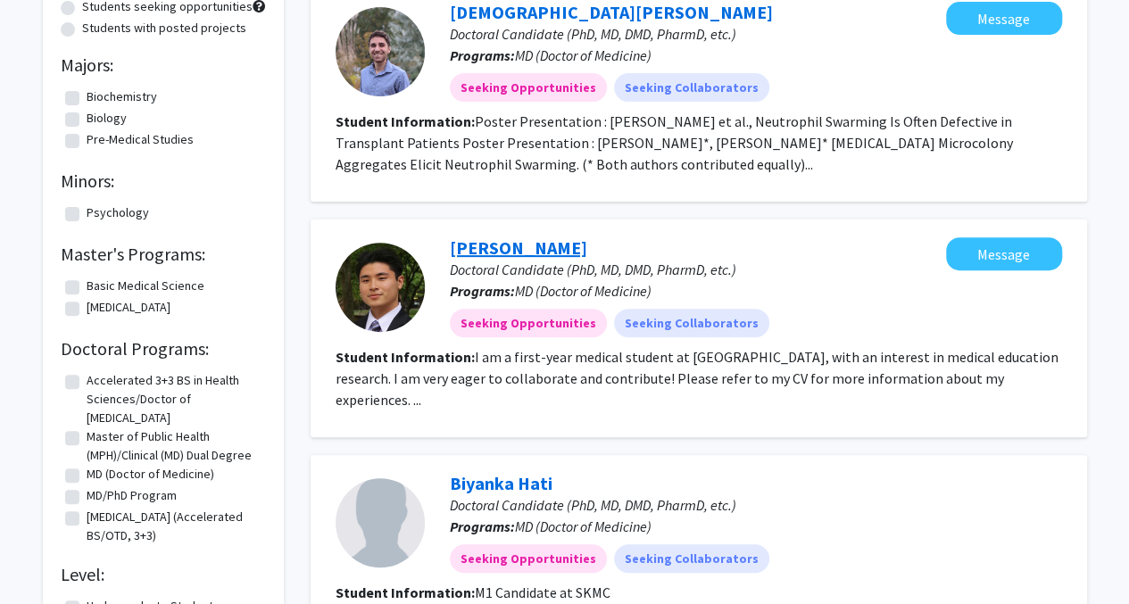
click at [486, 243] on link "[PERSON_NAME]" at bounding box center [518, 247] width 137 height 22
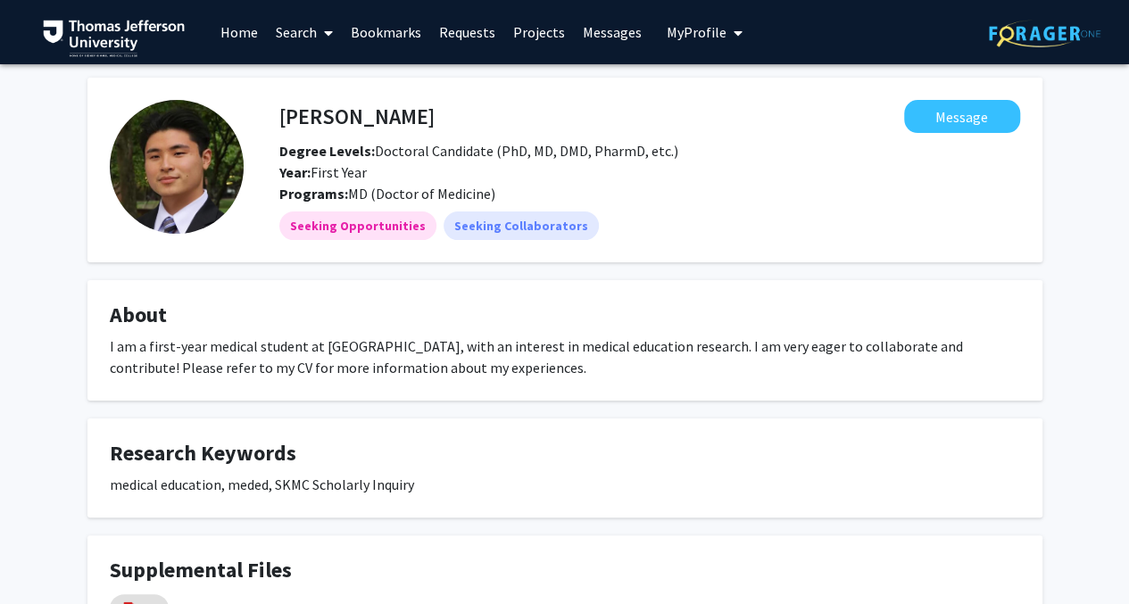
scroll to position [175, 0]
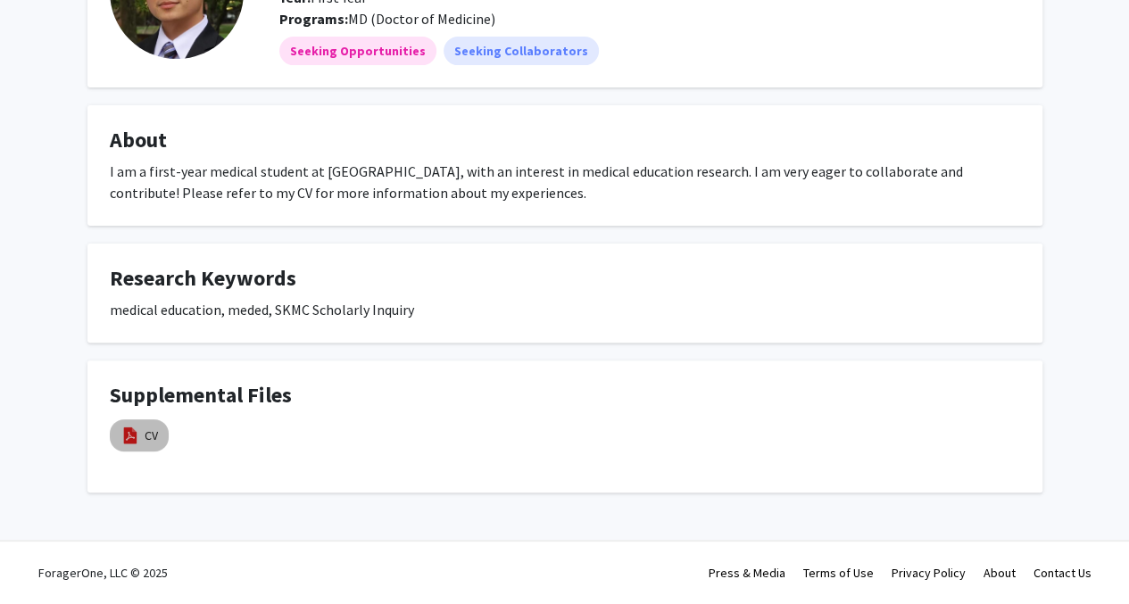
click at [125, 447] on mat-chip "CV" at bounding box center [139, 435] width 59 height 32
click at [132, 431] on img at bounding box center [130, 436] width 20 height 20
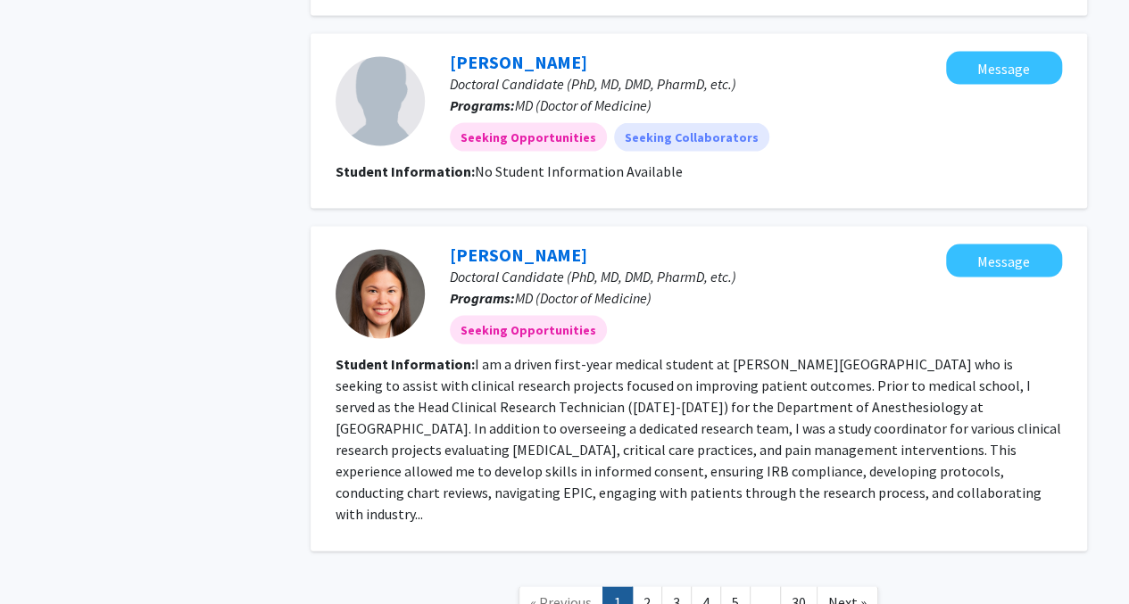
scroll to position [1812, 0]
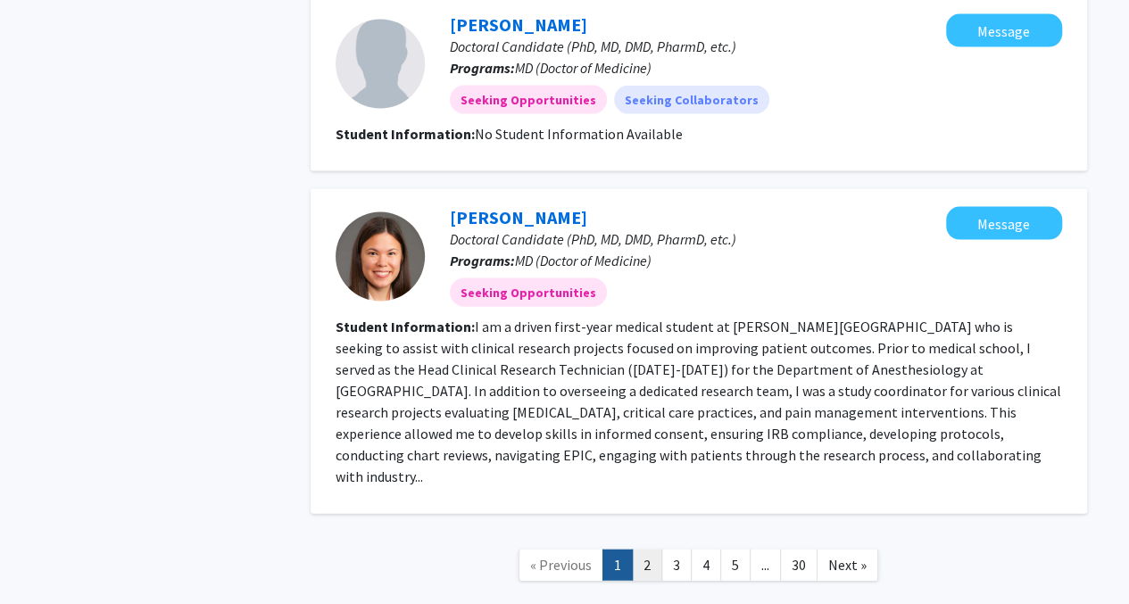
click at [646, 550] on link "2" at bounding box center [647, 565] width 30 height 31
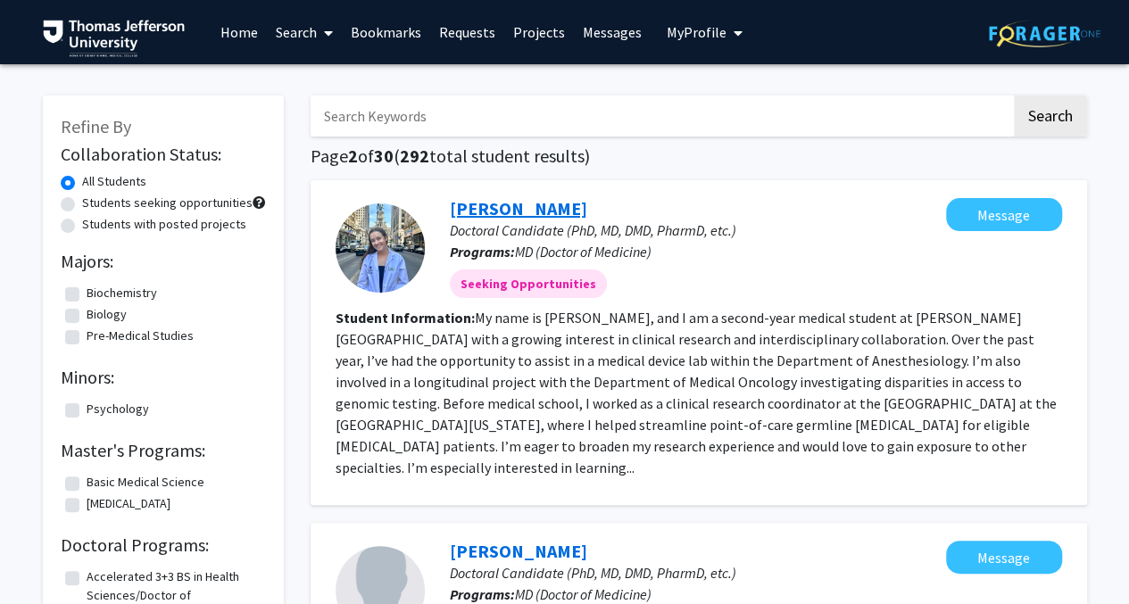
click at [478, 197] on link "[PERSON_NAME]" at bounding box center [518, 208] width 137 height 22
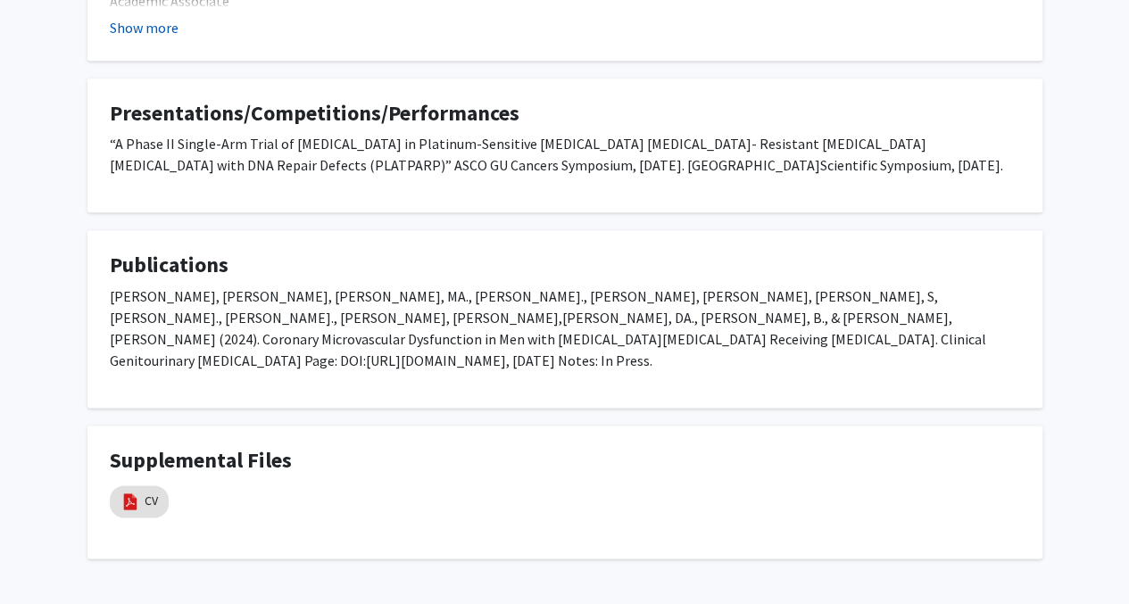
scroll to position [875, 0]
